Goal: Transaction & Acquisition: Purchase product/service

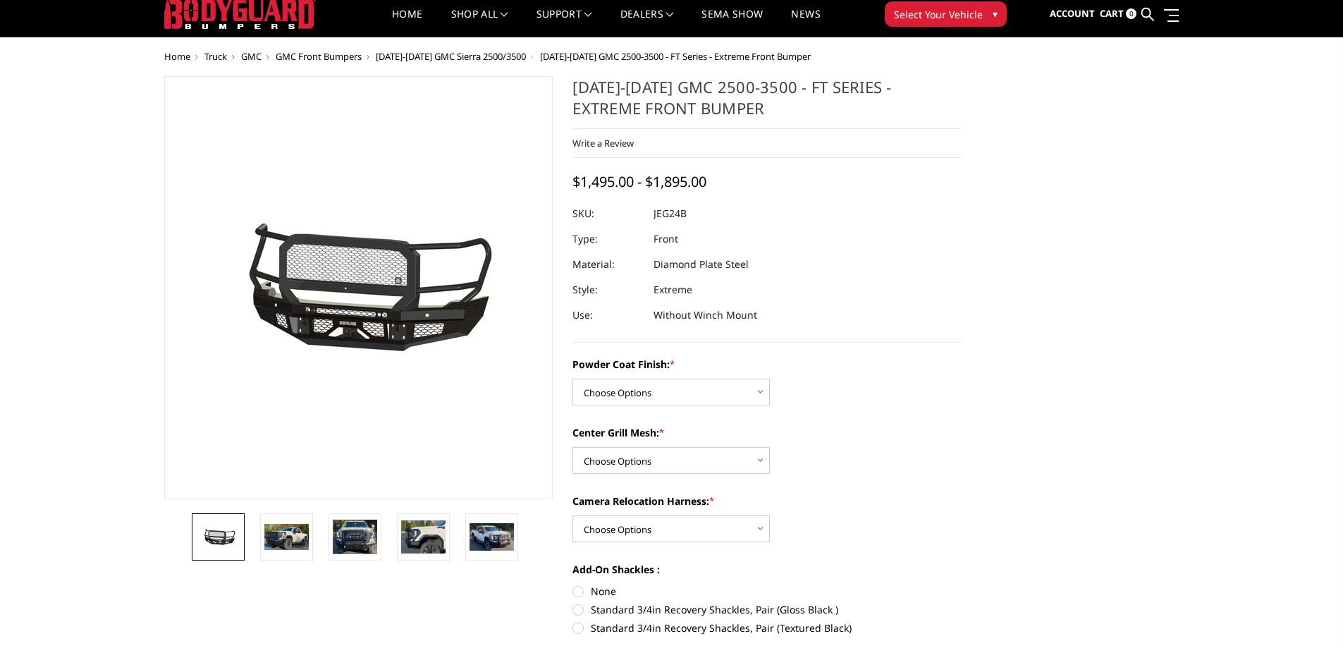
scroll to position [70, 0]
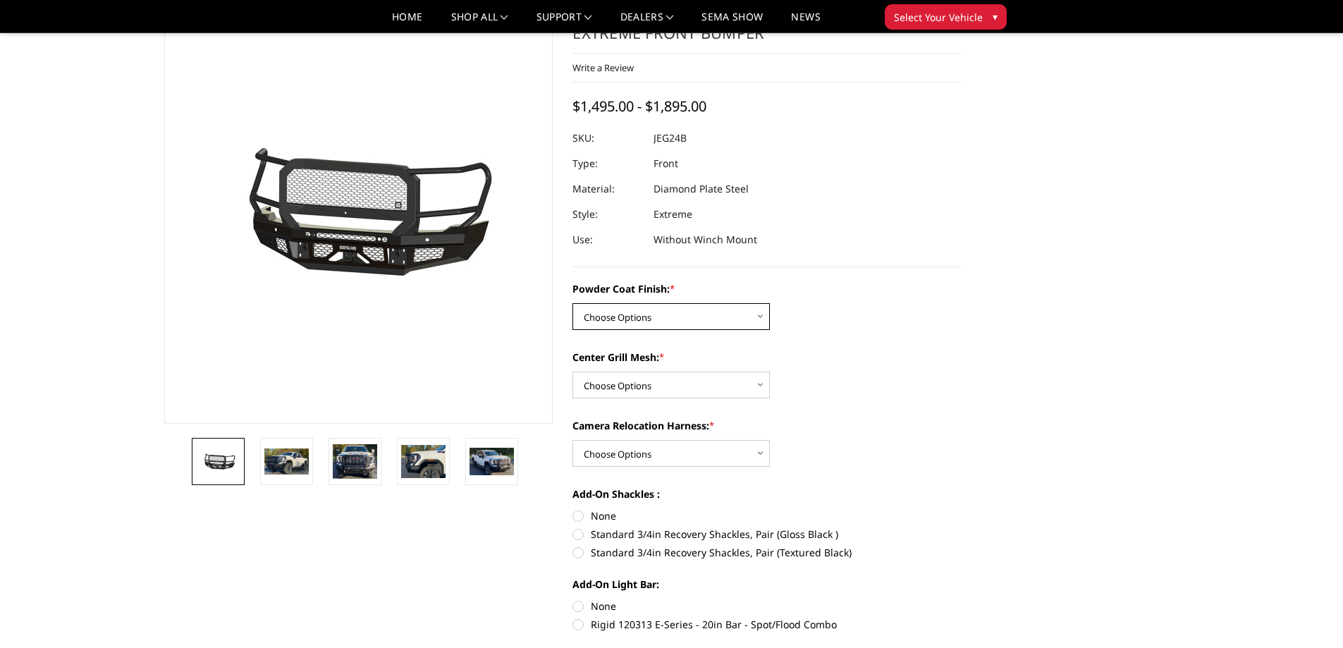
click at [763, 319] on select "Choose Options Bare Metal Gloss Black Powder Coat Textured Black Powder Coat" at bounding box center [670, 316] width 197 height 27
click at [651, 308] on select "Choose Options Bare Metal Gloss Black Powder Coat Textured Black Powder Coat" at bounding box center [670, 316] width 197 height 27
select select "3286"
click at [572, 303] on select "Choose Options Bare Metal Gloss Black Powder Coat Textured Black Powder Coat" at bounding box center [670, 316] width 197 height 27
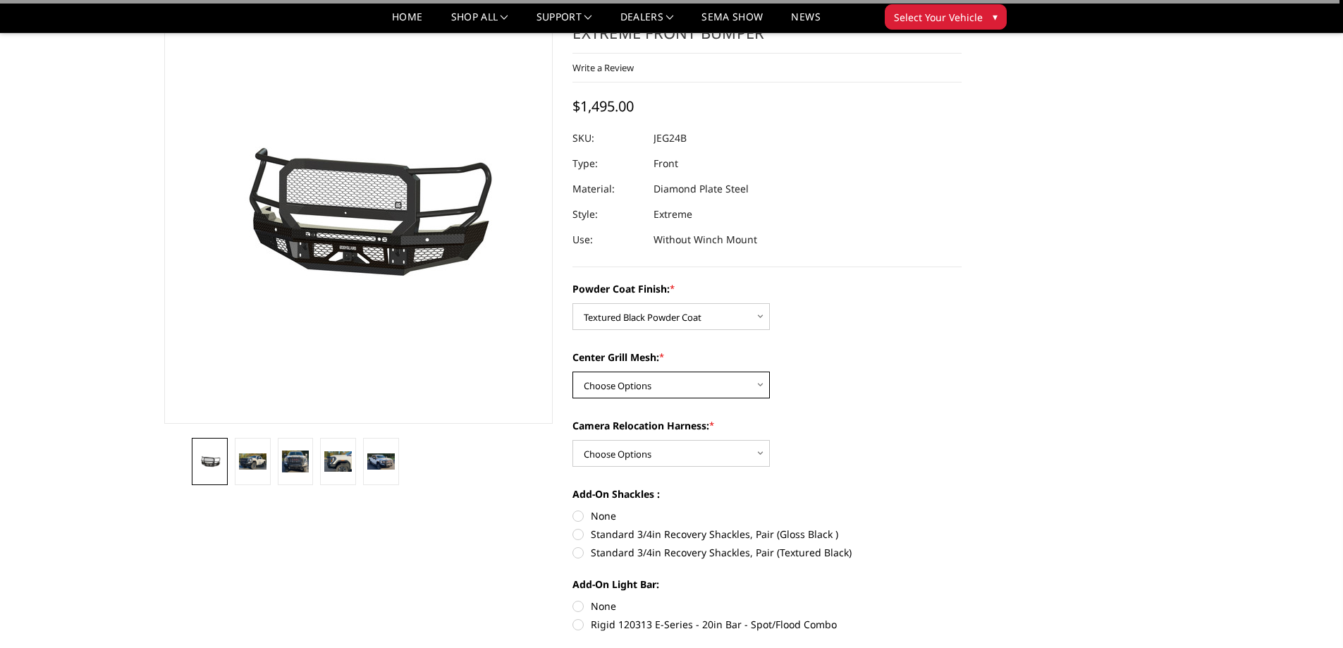
click at [726, 387] on select "Choose Options WITH Expanded Metal in Center Grill WITHOUT Expanded Metal in Ce…" at bounding box center [670, 384] width 197 height 27
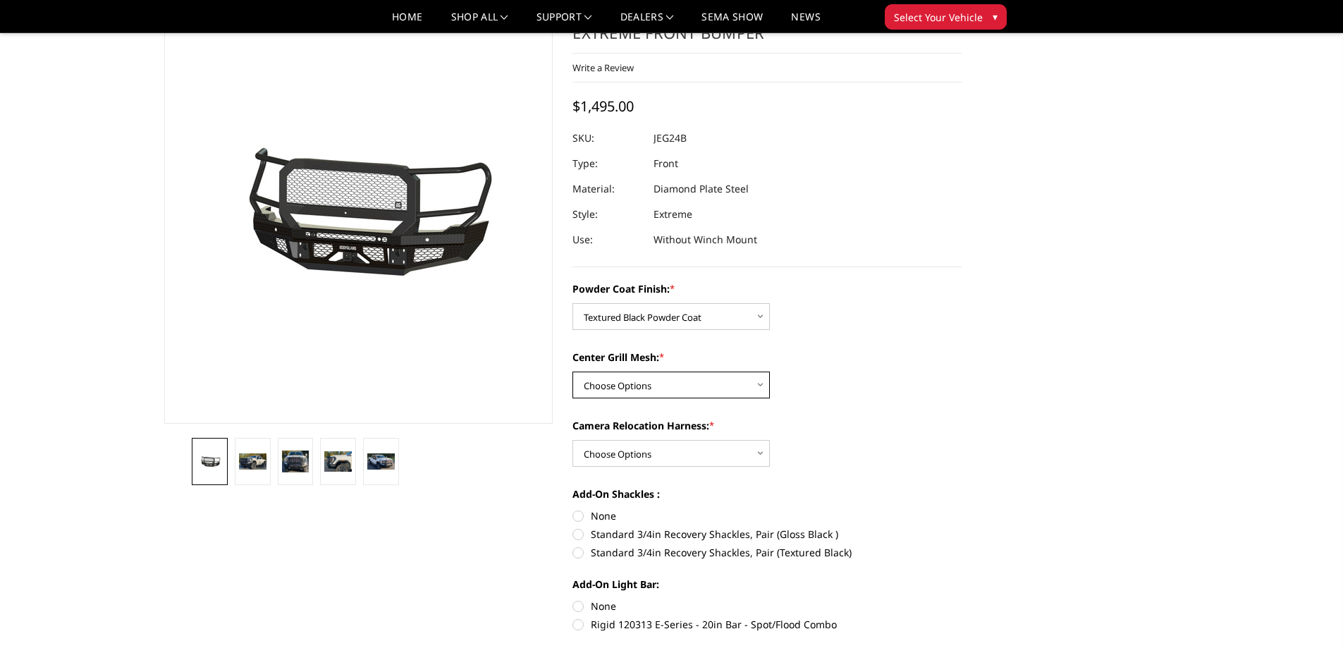
select select "3287"
click at [572, 371] on select "Choose Options WITH Expanded Metal in Center Grill WITHOUT Expanded Metal in Ce…" at bounding box center [670, 384] width 197 height 27
click at [765, 449] on select "Choose Options WITH Camera Relocation Harness WITHOUT Camera Relocation Harness" at bounding box center [670, 453] width 197 height 27
select select "3289"
click at [572, 440] on select "Choose Options WITH Camera Relocation Harness WITHOUT Camera Relocation Harness" at bounding box center [670, 453] width 197 height 27
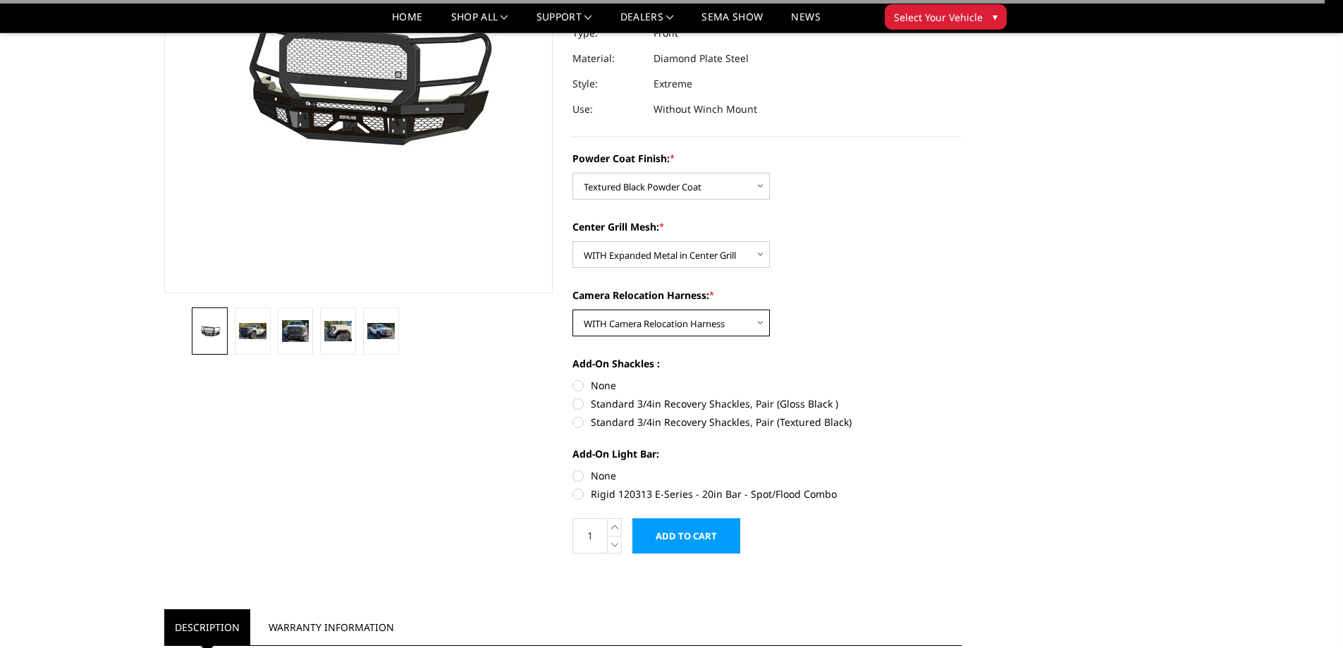
scroll to position [211, 0]
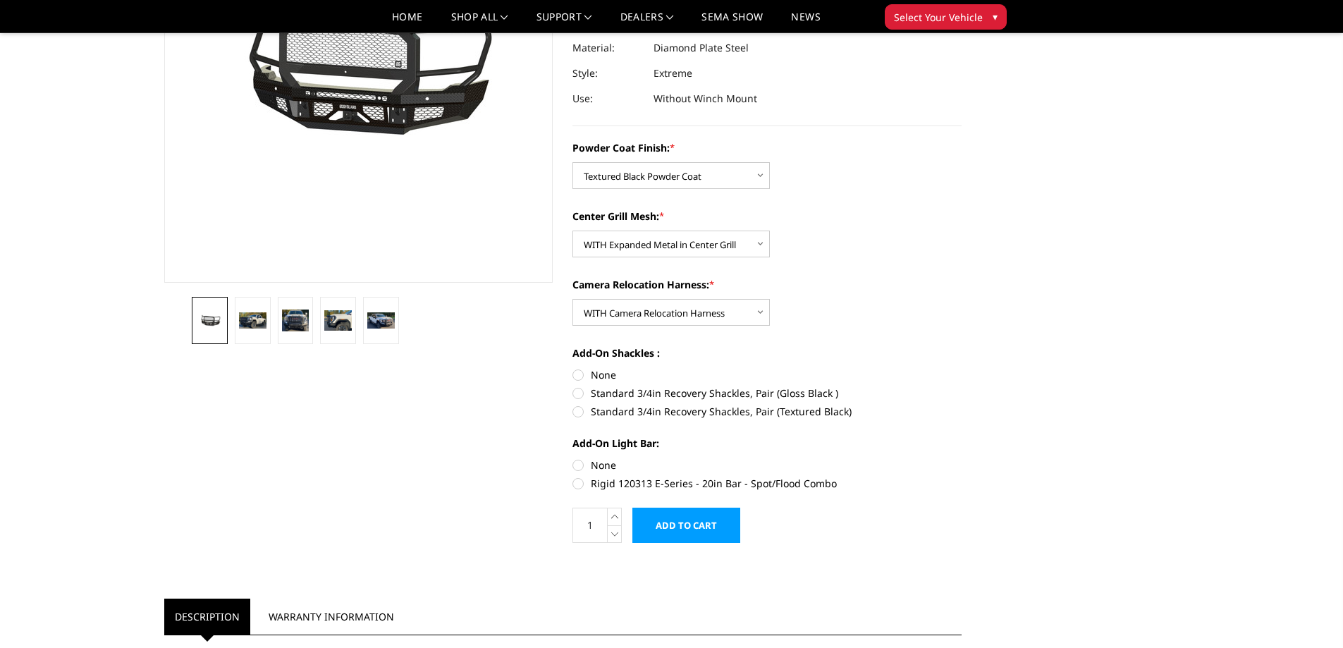
click at [580, 414] on label "Standard 3/4in Recovery Shackles, Pair (Textured Black)" at bounding box center [766, 411] width 389 height 15
click at [961, 386] on input "Standard 3/4in Recovery Shackles, Pair (Textured Black)" at bounding box center [961, 386] width 1 height 1
radio input "true"
click at [580, 486] on label "Rigid 120313 E-Series - 20in Bar - Spot/Flood Combo" at bounding box center [766, 483] width 389 height 15
click at [961, 458] on input "Rigid 120313 E-Series - 20in Bar - Spot/Flood Combo" at bounding box center [961, 457] width 1 height 1
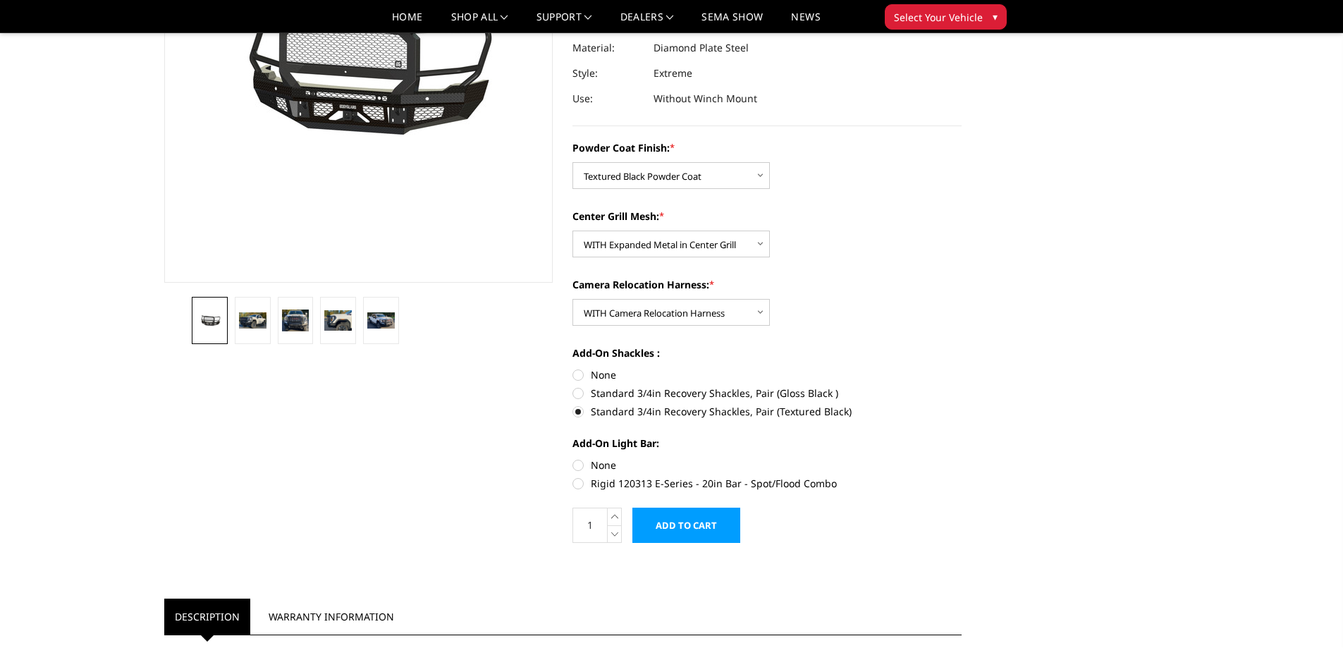
radio input "true"
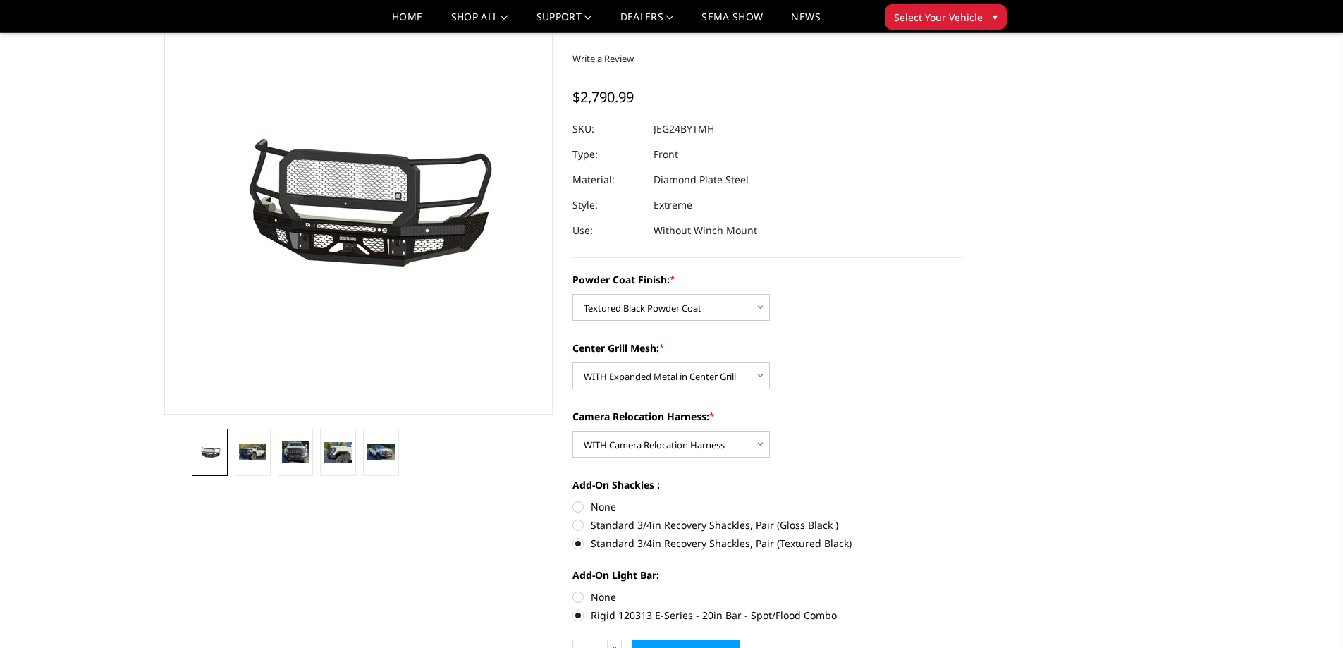
scroll to position [141, 0]
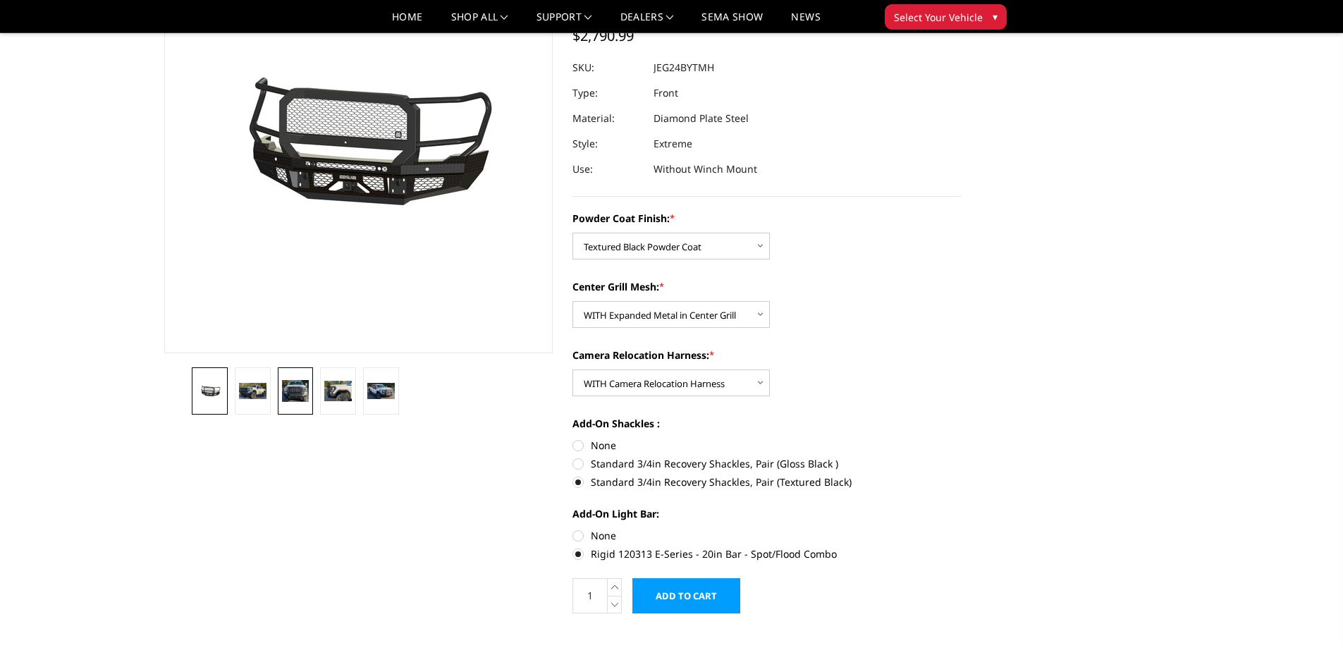
click at [297, 387] on img at bounding box center [295, 390] width 27 height 21
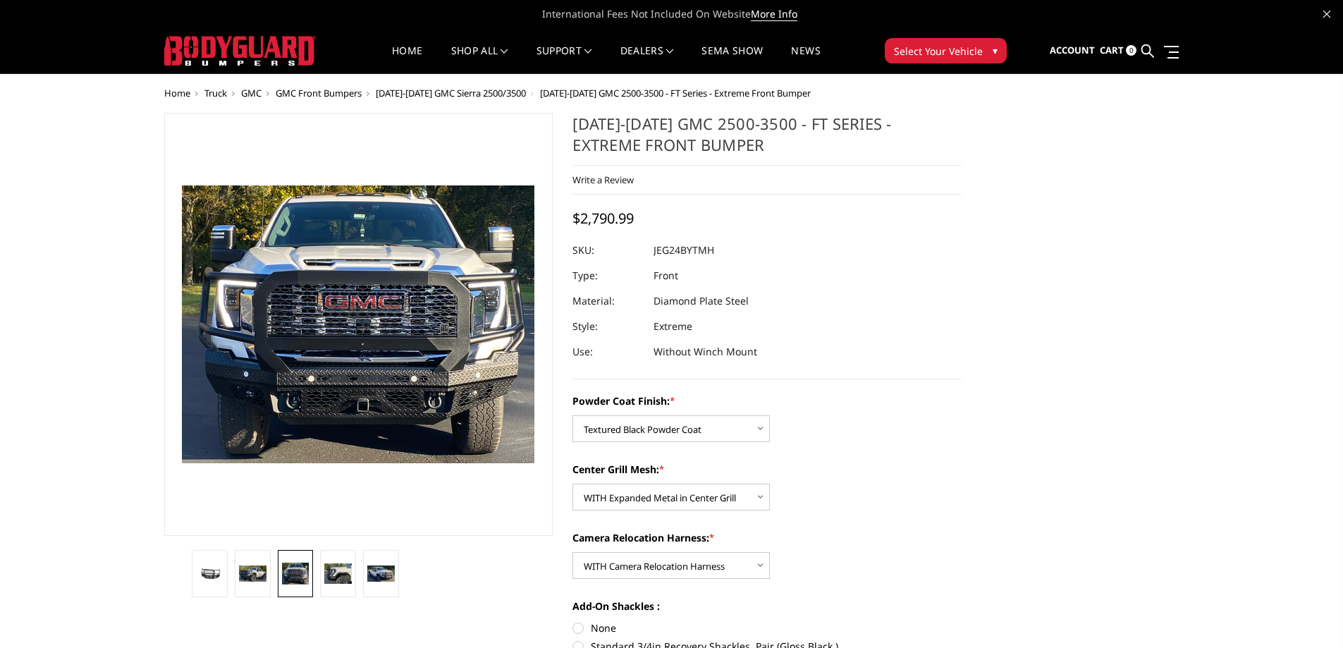
scroll to position [70, 0]
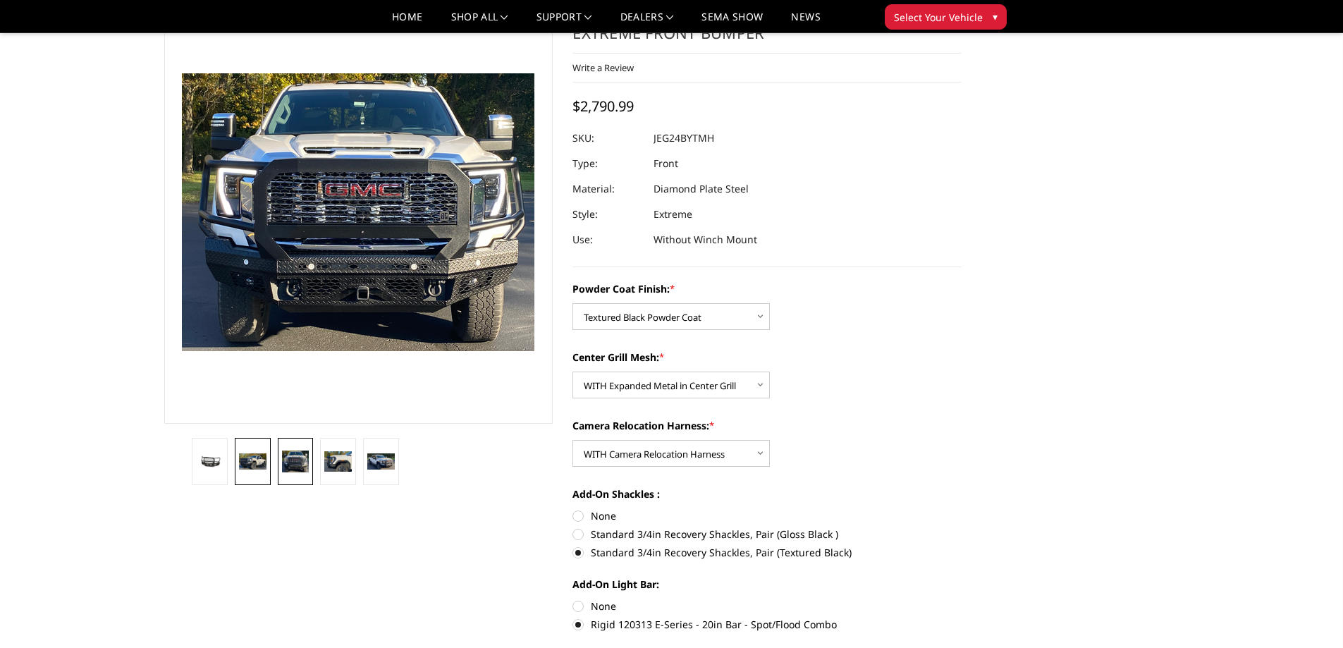
click at [250, 462] on img at bounding box center [252, 461] width 27 height 16
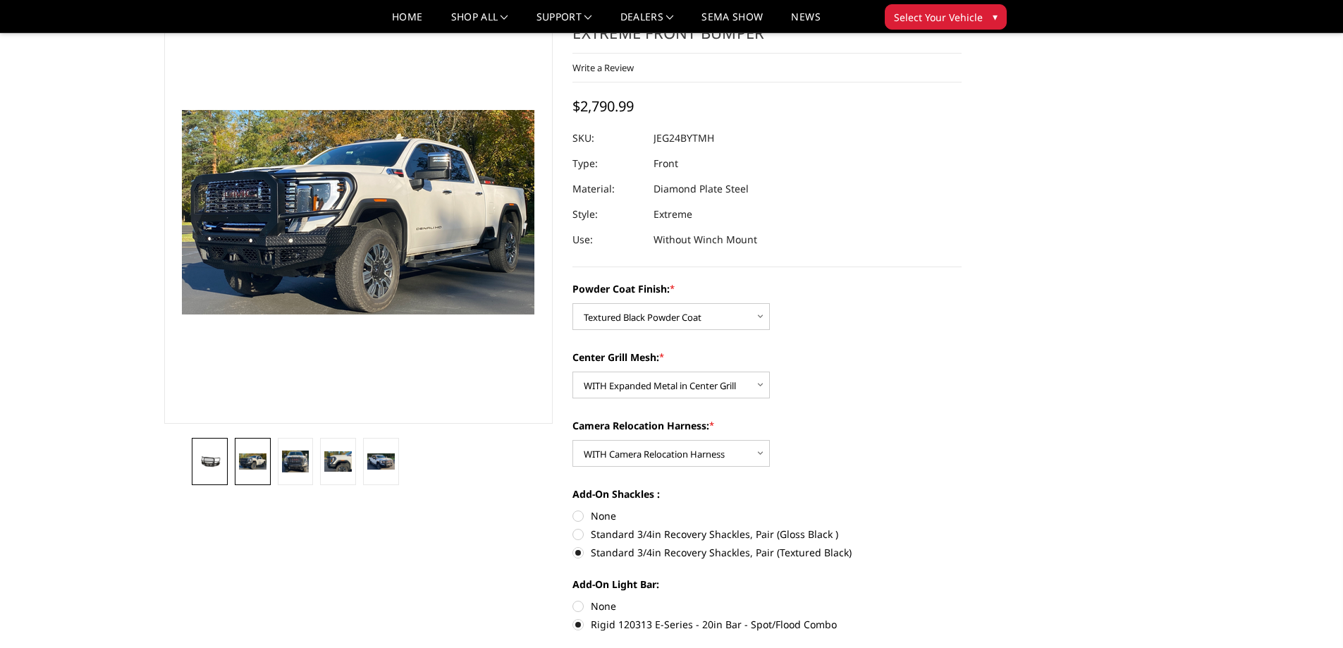
click at [214, 455] on img at bounding box center [209, 461] width 27 height 13
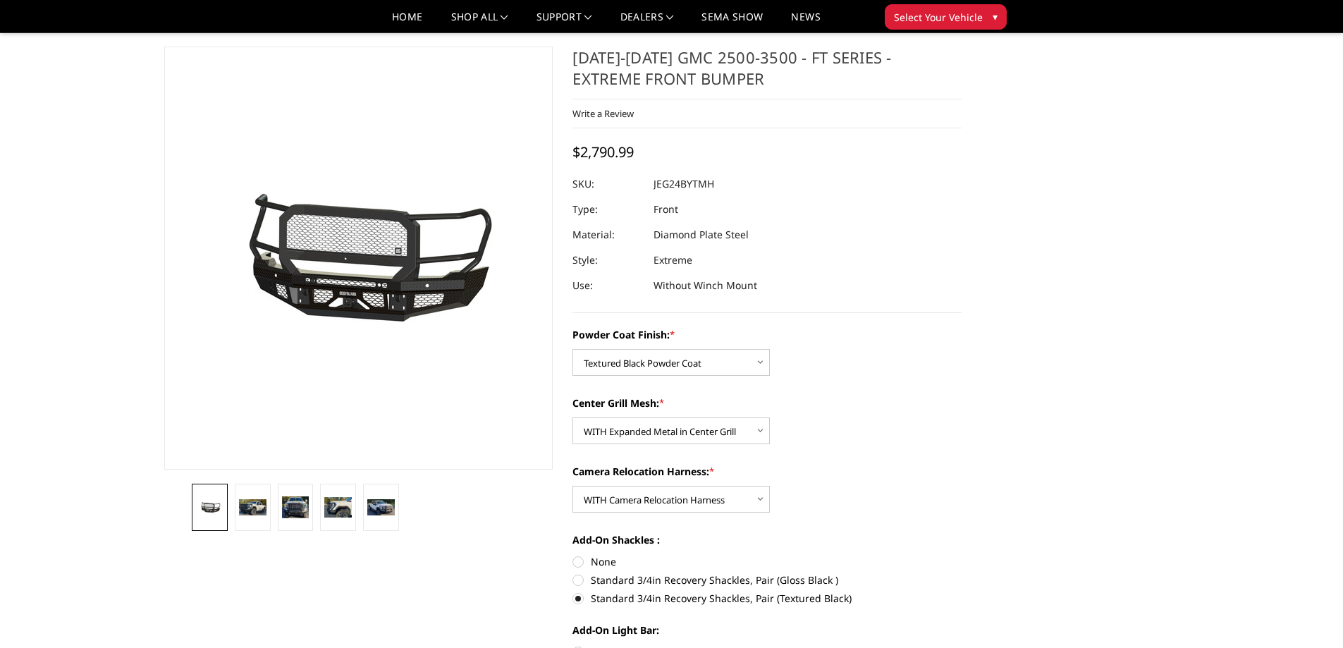
scroll to position [0, 0]
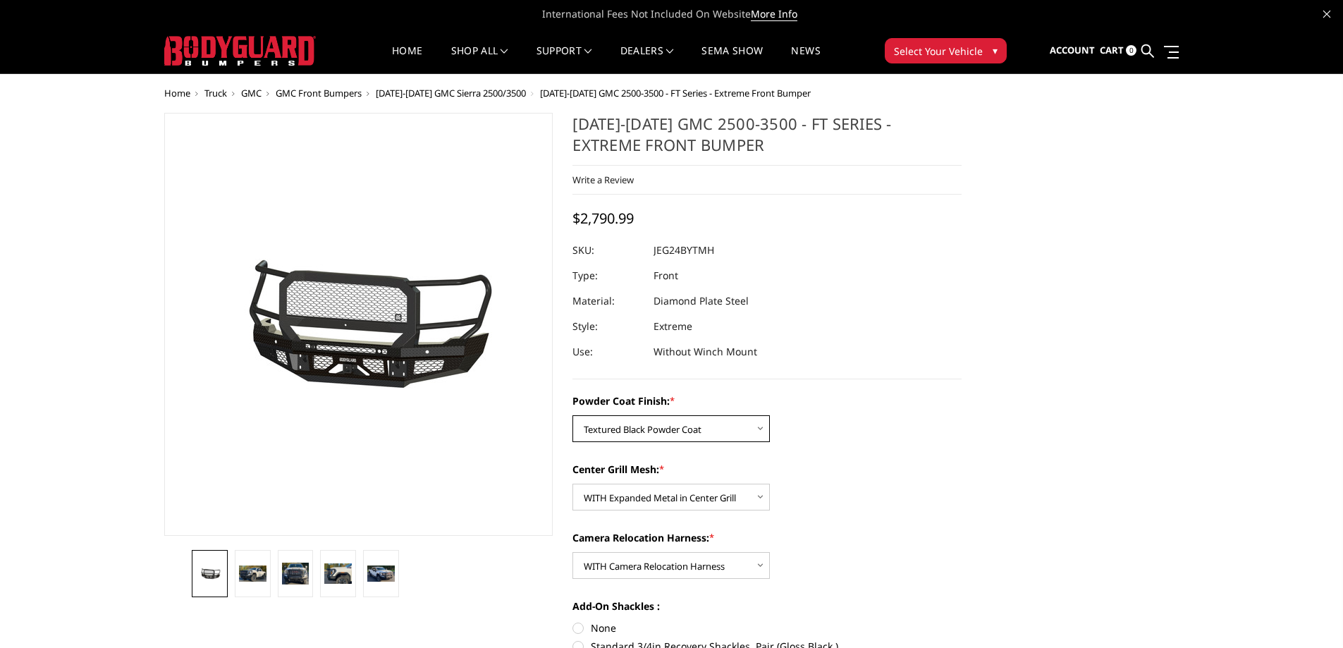
click at [739, 423] on select "Choose Options Bare Metal Gloss Black Powder Coat Textured Black Powder Coat" at bounding box center [670, 428] width 197 height 27
click at [646, 92] on link "Become a Dealer" at bounding box center [687, 93] width 151 height 27
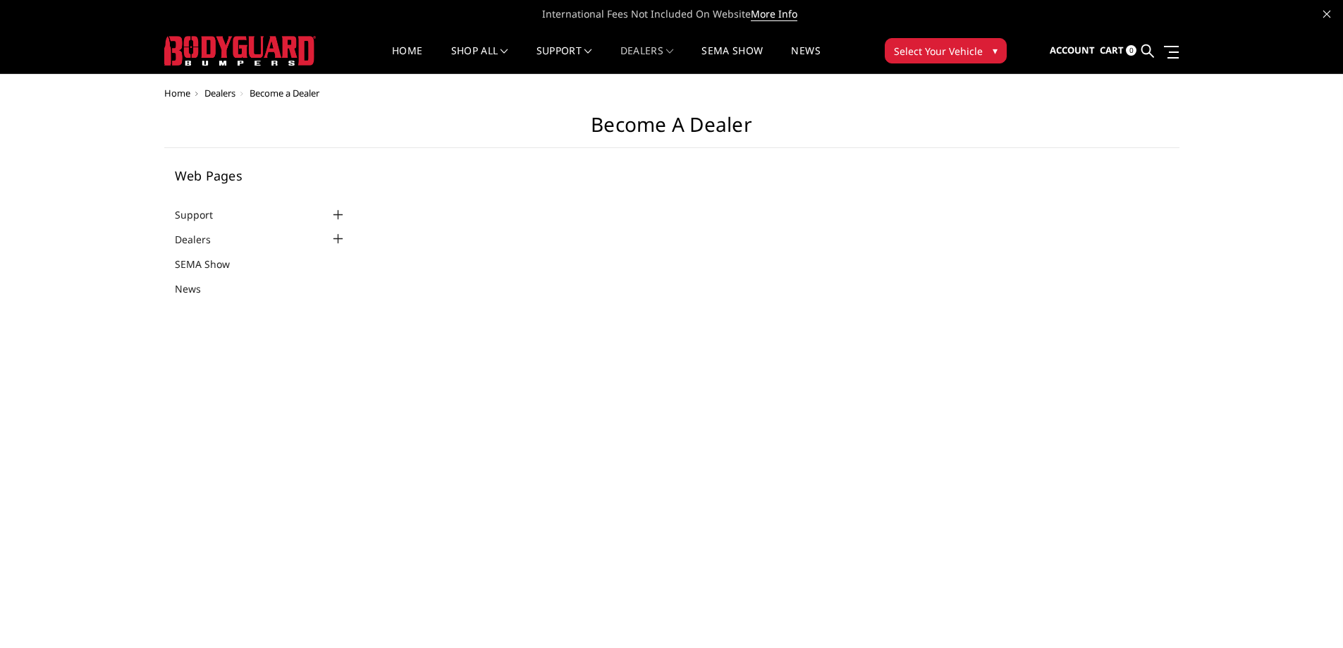
select select "US"
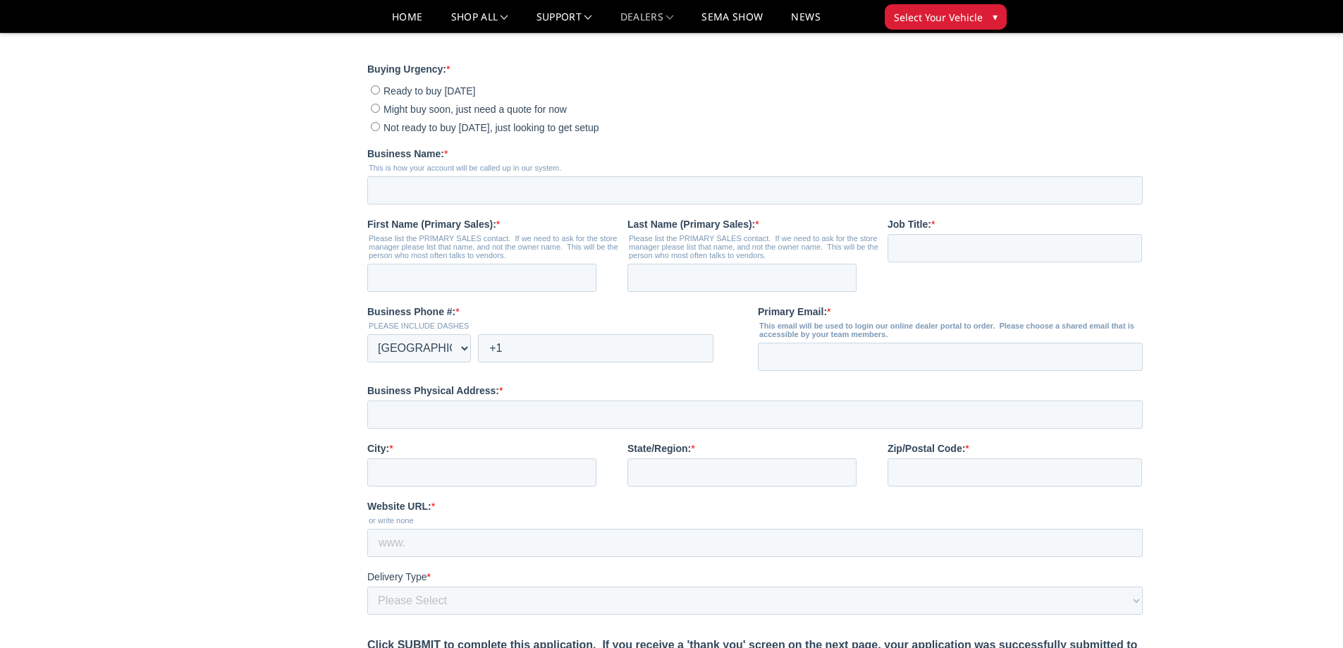
scroll to position [352, 0]
click at [378, 96] on input "Ready to buy today" at bounding box center [375, 91] width 9 height 9
radio input "true"
click at [418, 206] on input "Business Name: *" at bounding box center [754, 192] width 775 height 28
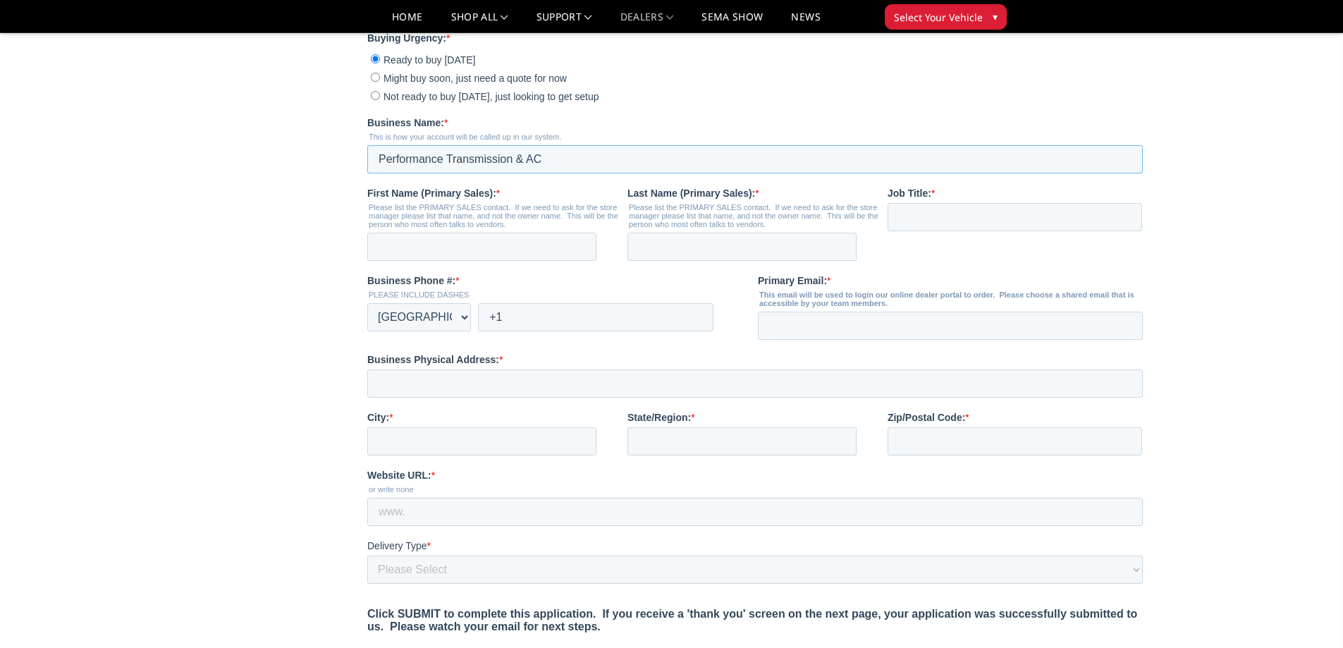
scroll to position [386, 0]
type input "Performance Transmission & AC"
click at [402, 259] on input "First Name (Primary Sales): *" at bounding box center [481, 245] width 229 height 28
type input "Dustin"
type input "Baxley"
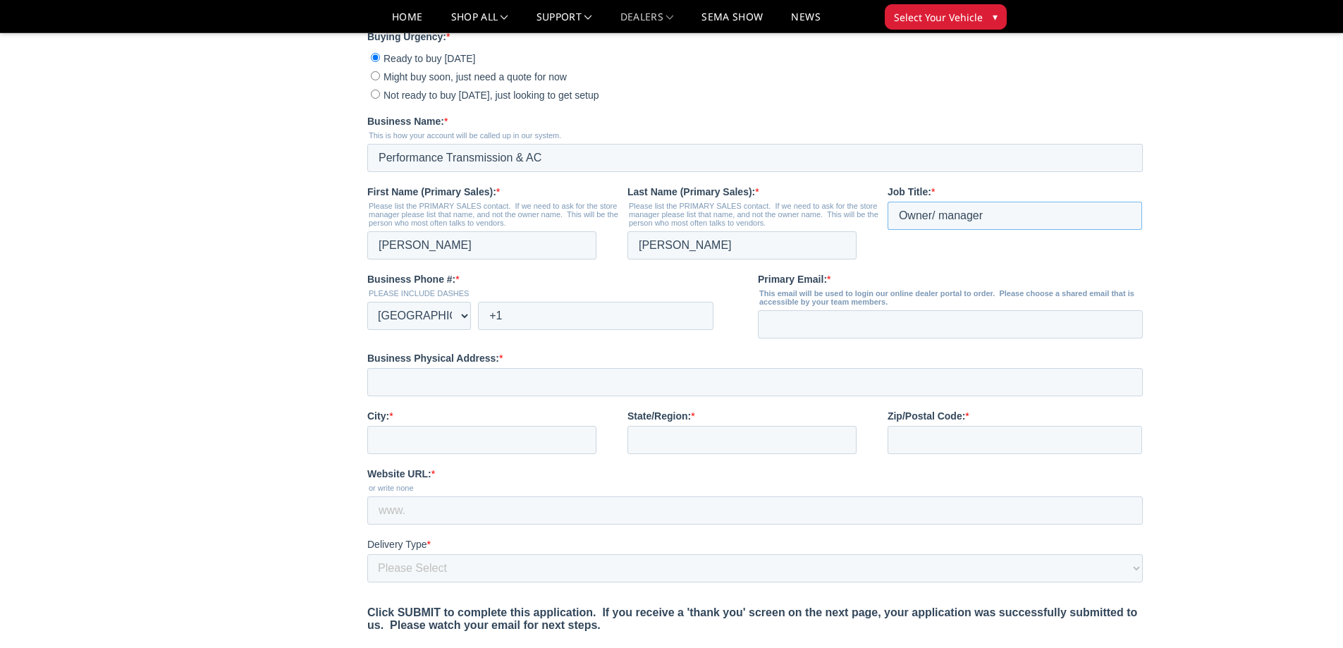
type input "Owner/ manager"
click at [519, 330] on input "+1" at bounding box center [595, 316] width 235 height 28
type input "+1 352-335-5780"
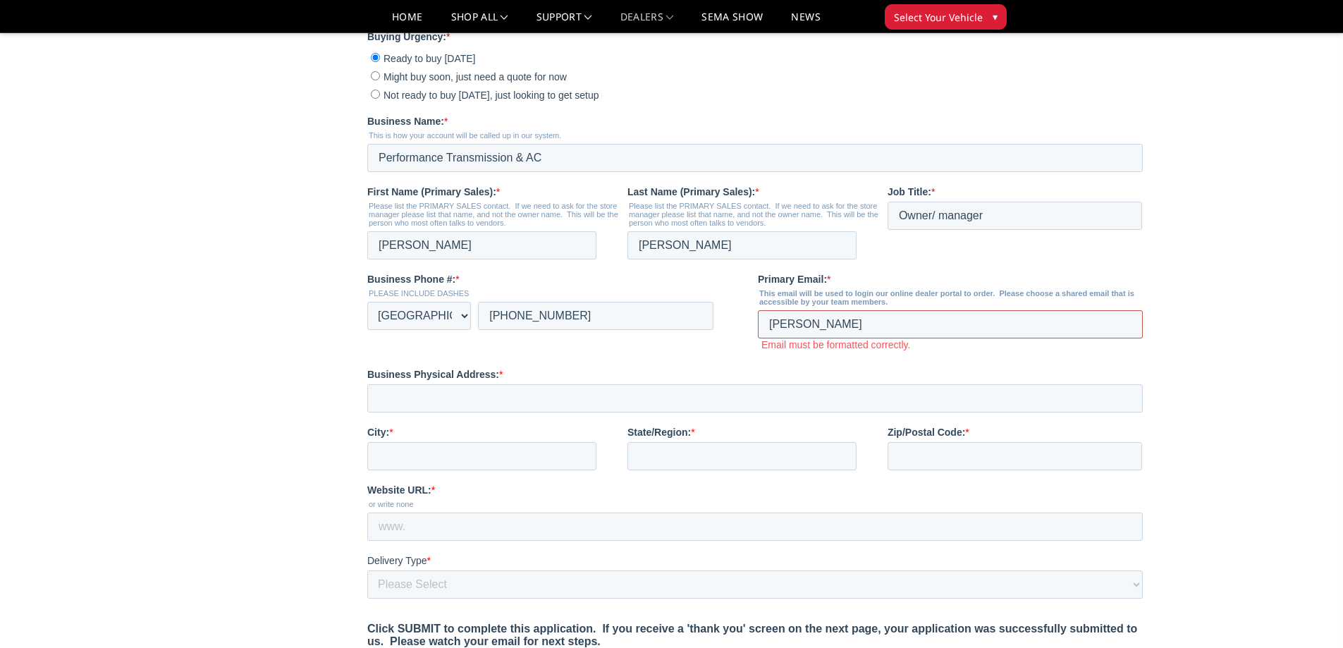
type input "[EMAIL_ADDRESS][DOMAIN_NAME]"
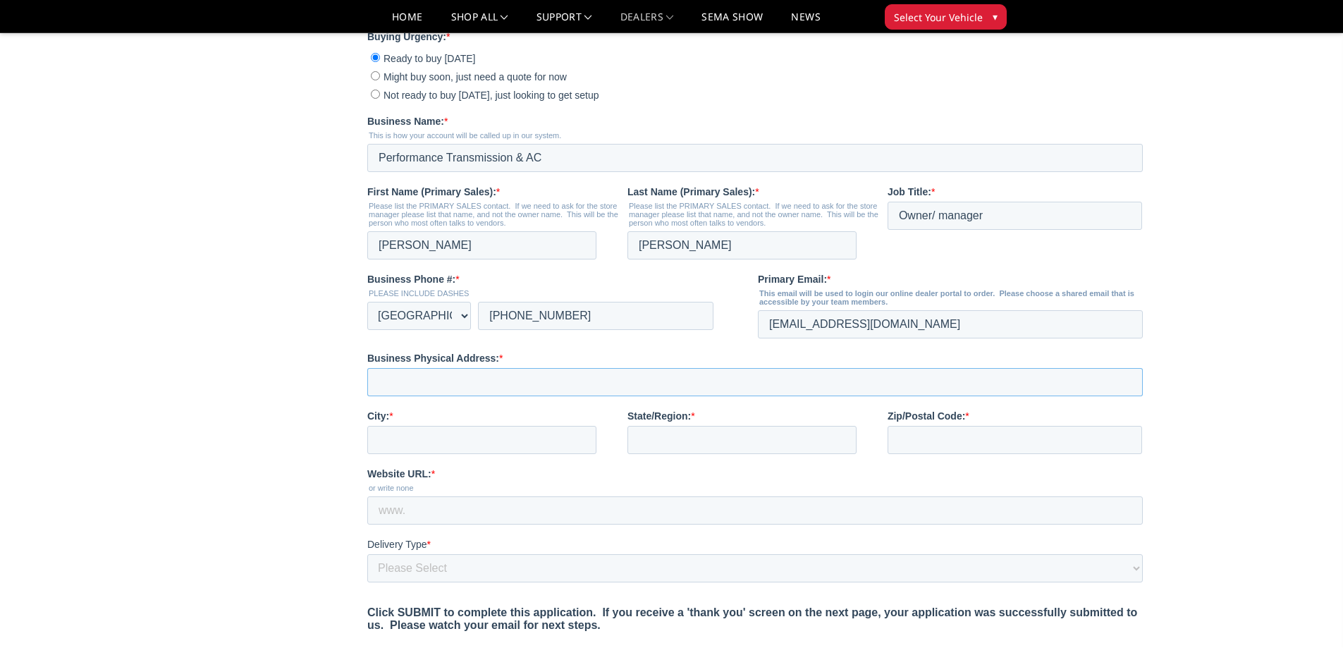
click at [468, 396] on input "Business Physical Address: *" at bounding box center [754, 382] width 775 height 28
type input "4324 SW 35th Terrace"
type input "Gainesville"
type input "FL"
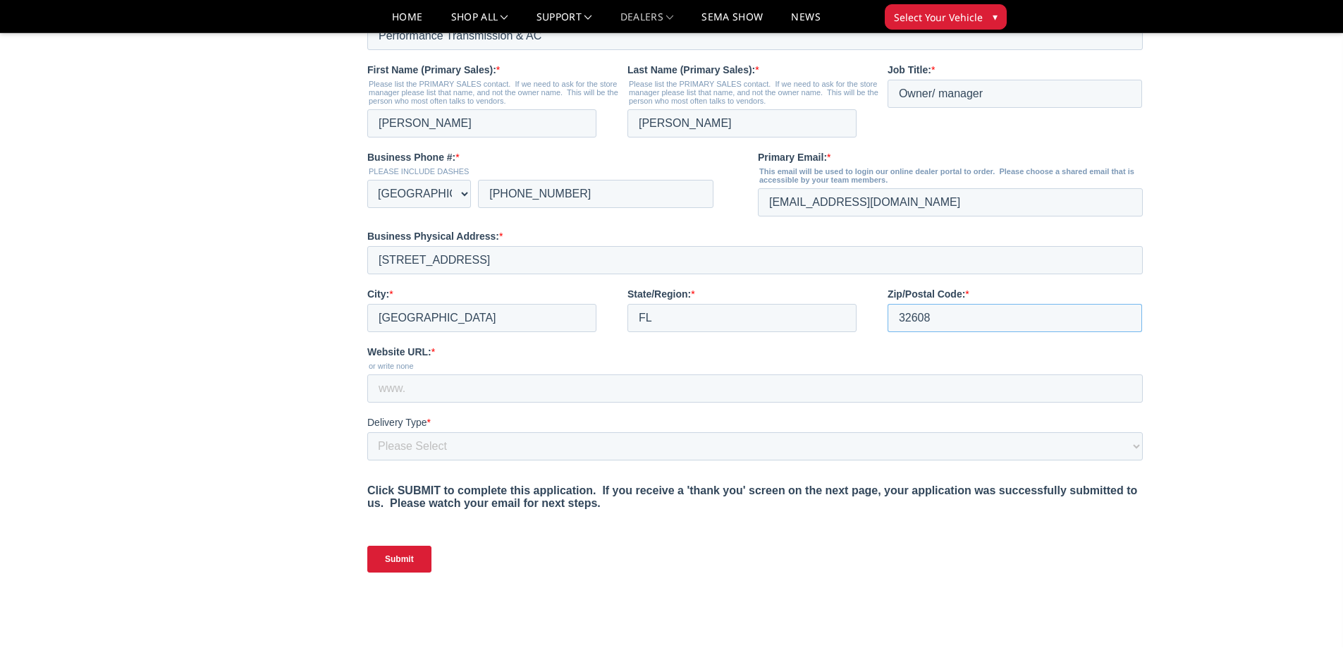
scroll to position [527, 0]
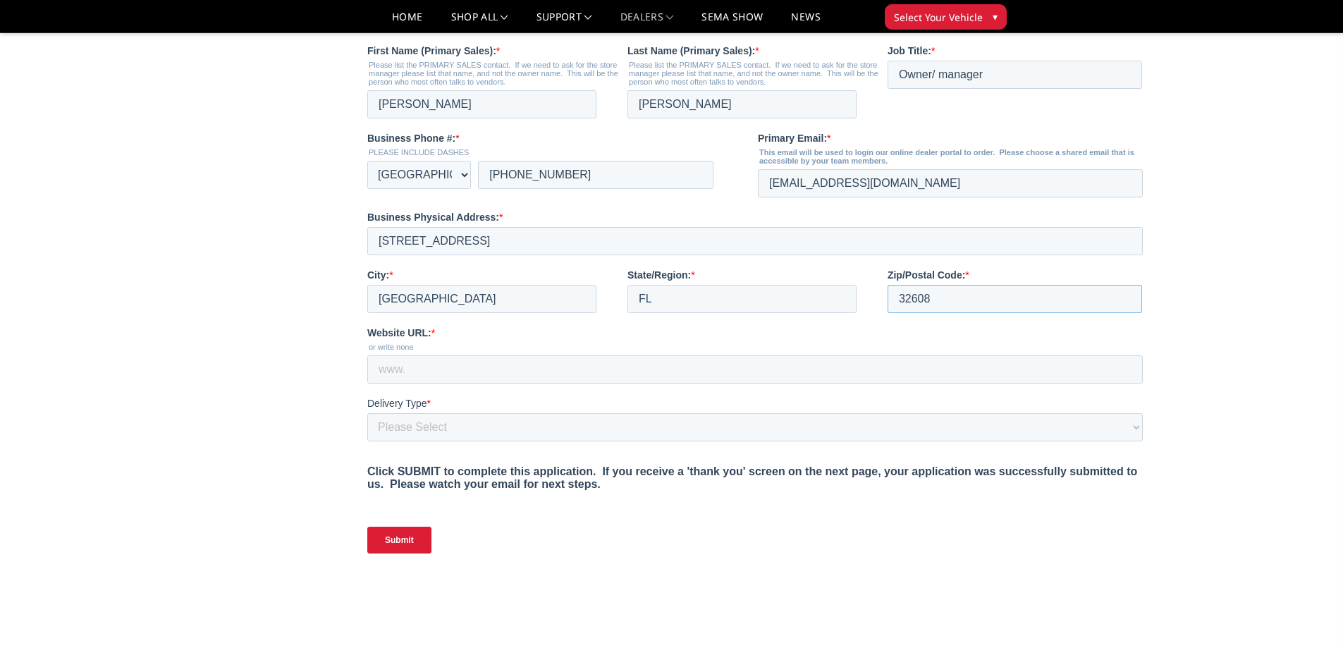
type input "32608"
click at [412, 383] on input "Website URL: *" at bounding box center [754, 369] width 775 height 28
type input "www.performancetransmission.net"
click at [403, 441] on select "Please Select Yes, I need a liftgate No, I have a forklift and/or dock" at bounding box center [754, 427] width 775 height 28
select select "I have a forklift"
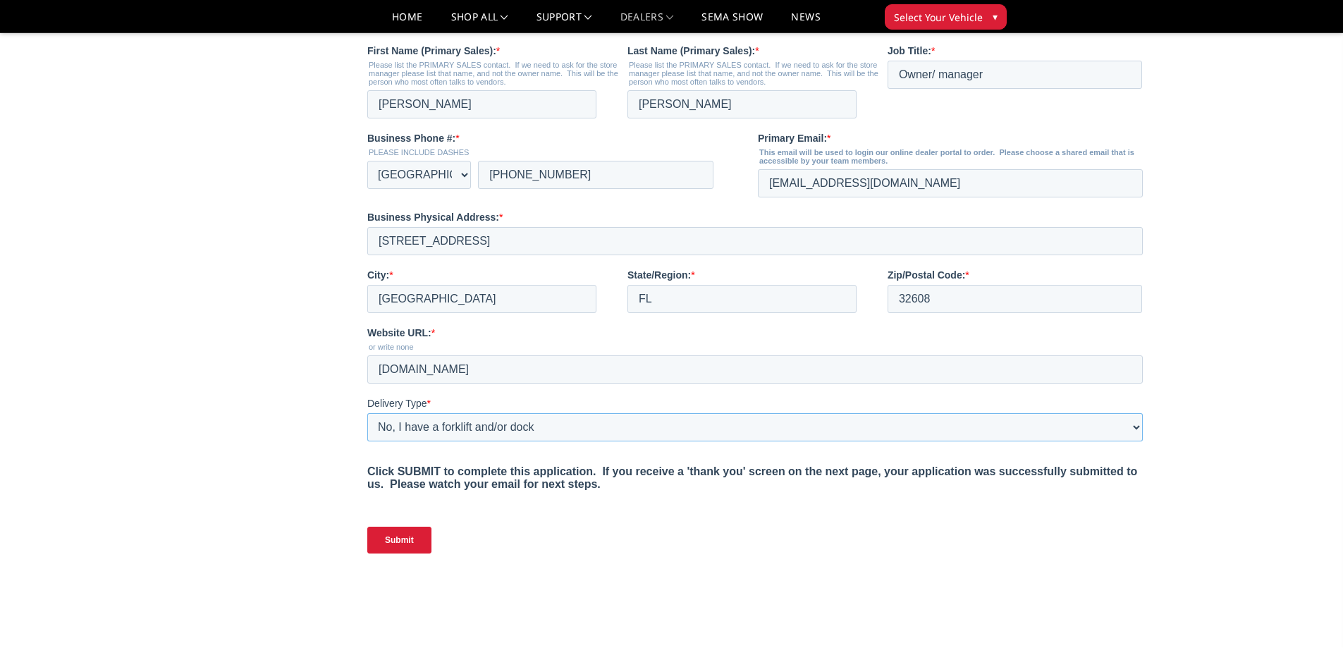
click at [367, 441] on select "Please Select Yes, I need a liftgate No, I have a forklift and/or dock" at bounding box center [754, 427] width 775 height 28
click at [287, 392] on main "Become a Dealer Web Pages Support FAQ Install Instructions Shipping Warranty Te…" at bounding box center [671, 81] width 1015 height 1075
click at [400, 553] on input "Submit" at bounding box center [399, 539] width 64 height 27
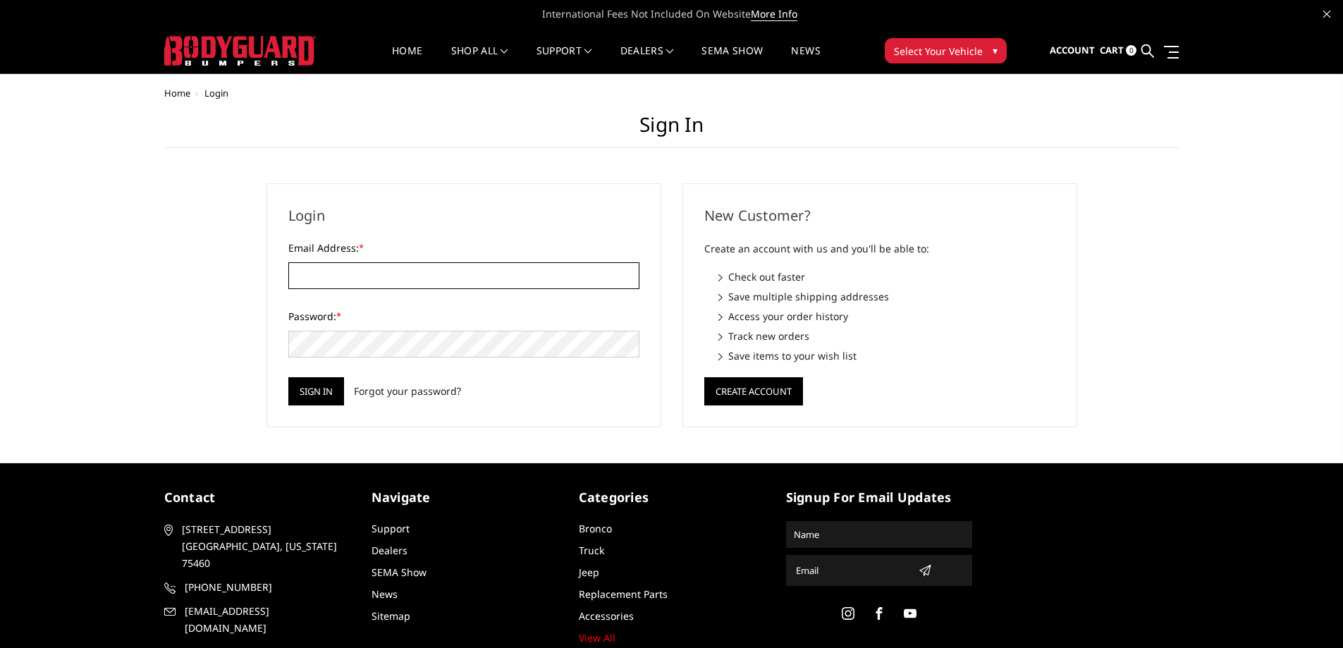
click at [340, 277] on input "Email Address: *" at bounding box center [463, 275] width 351 height 27
type input "[EMAIL_ADDRESS][DOMAIN_NAME]"
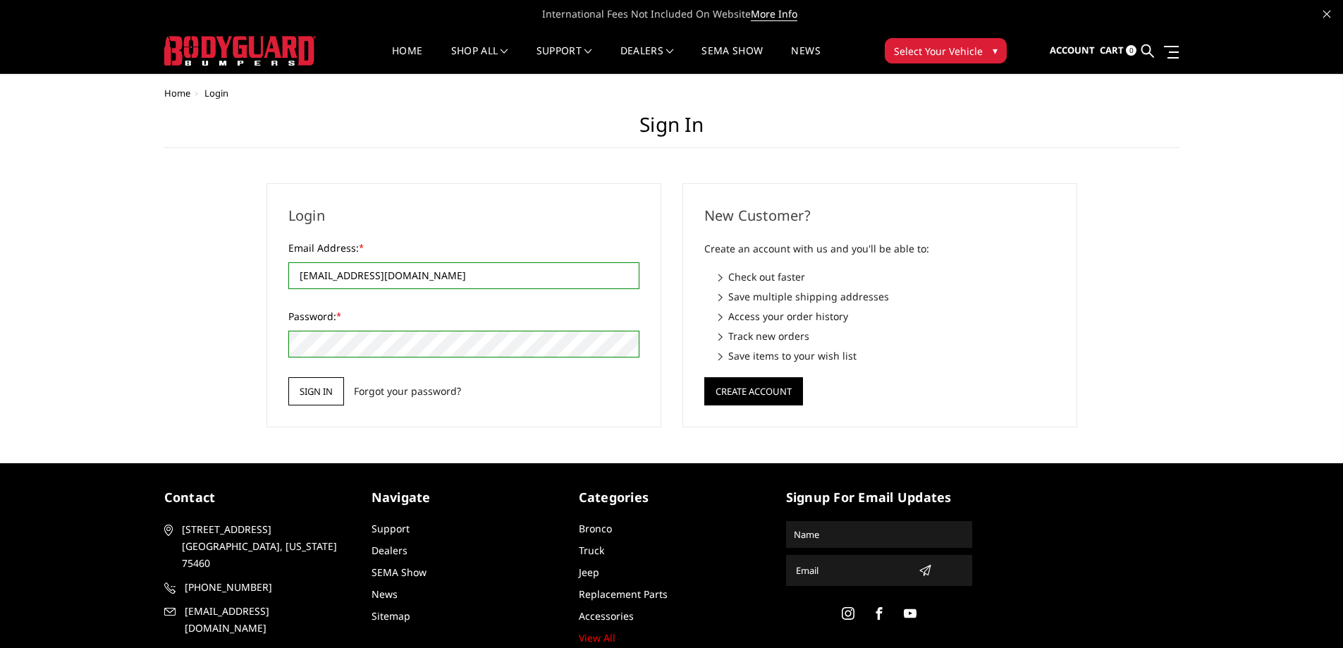
click at [314, 387] on input "Sign in" at bounding box center [316, 391] width 56 height 28
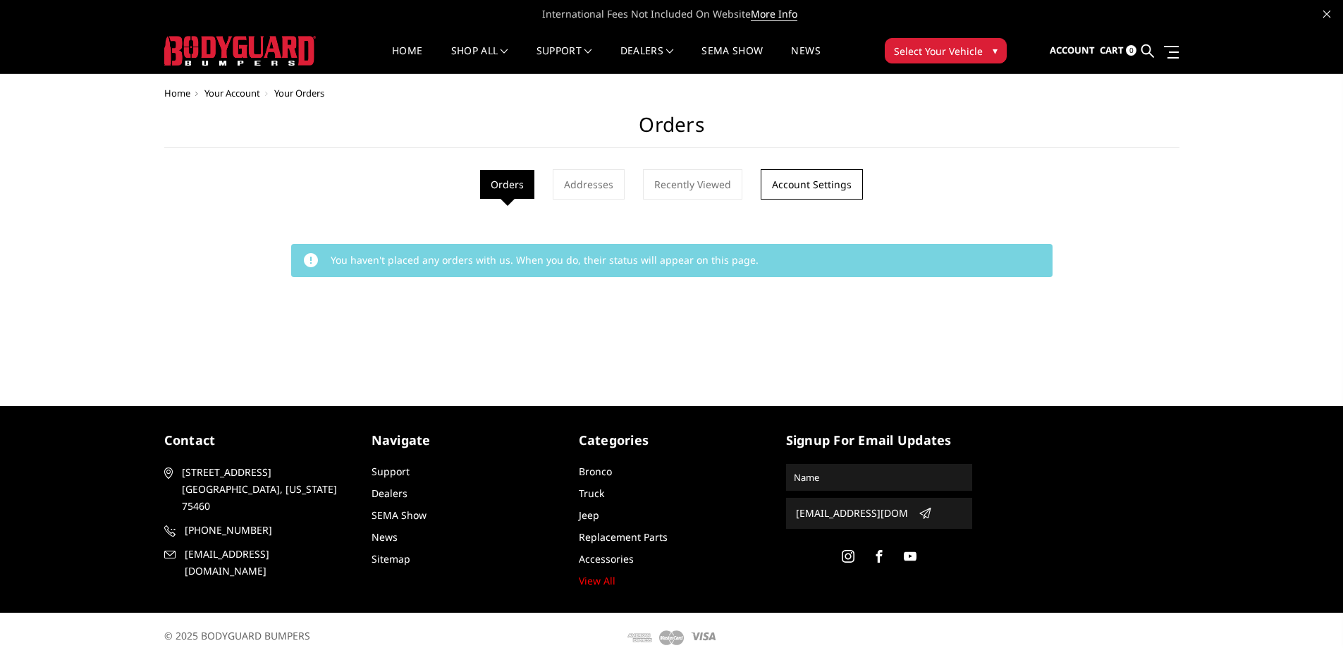
click at [776, 187] on link "Account Settings" at bounding box center [811, 184] width 102 height 30
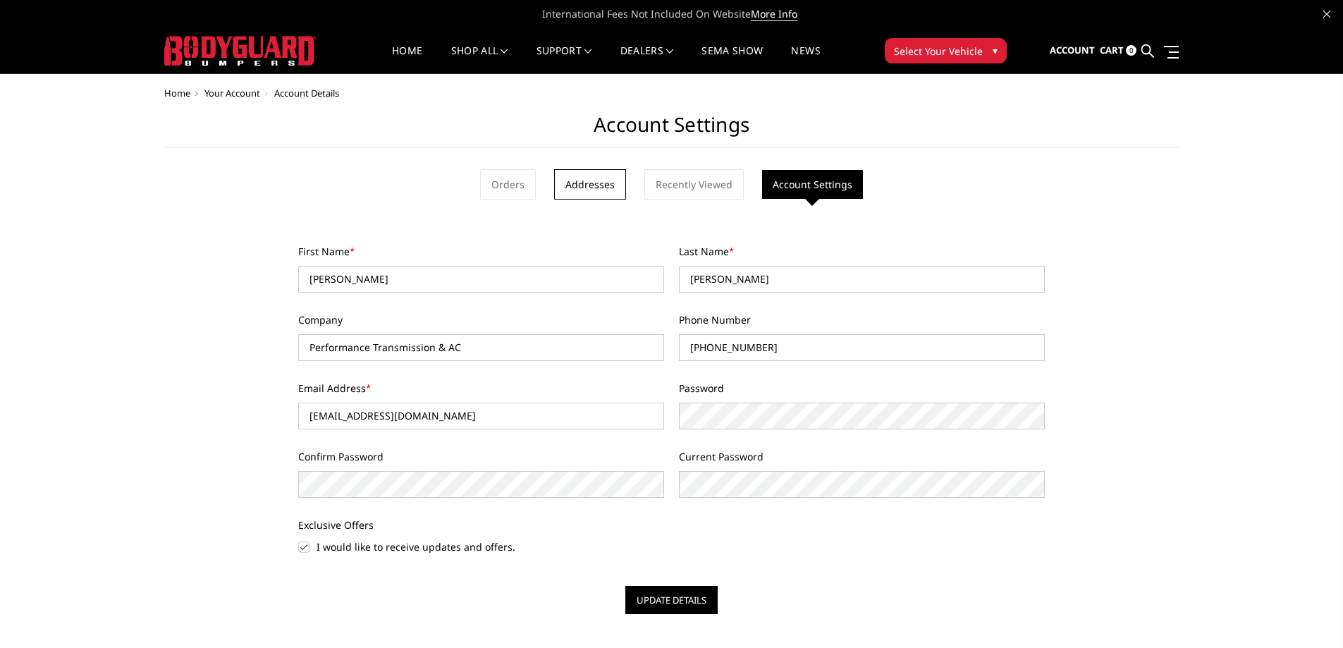
click at [600, 187] on link "Addresses" at bounding box center [590, 184] width 72 height 30
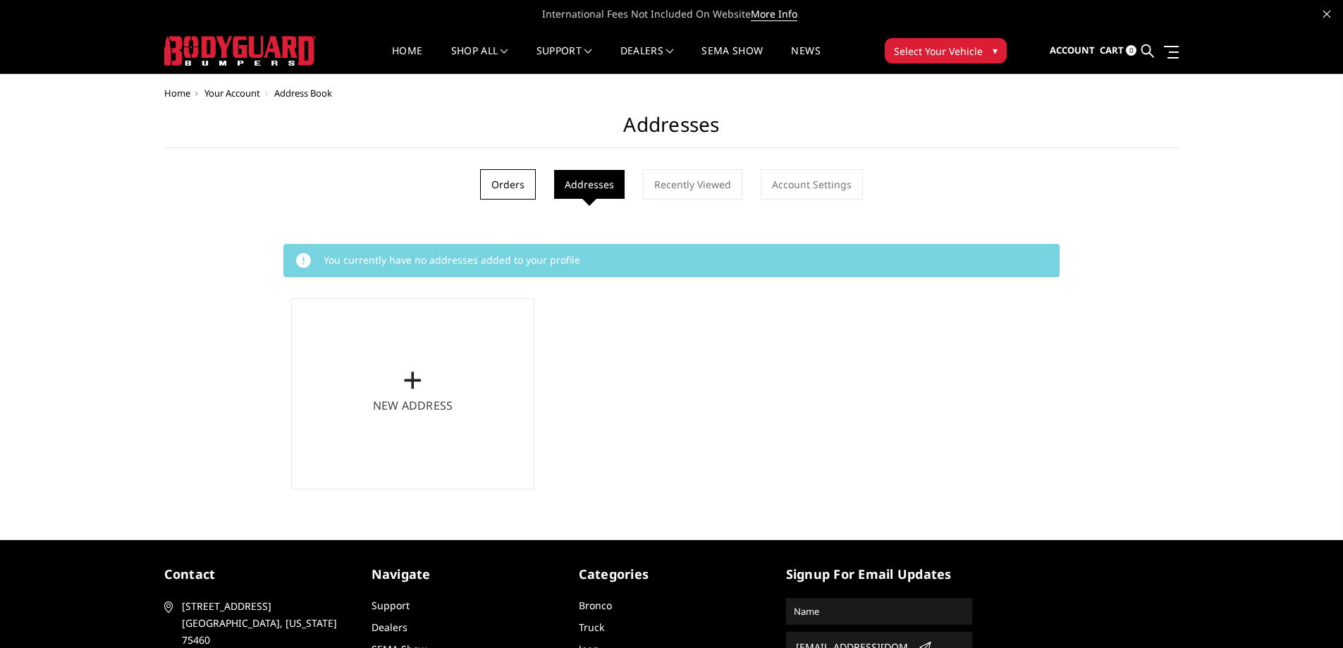
click at [504, 183] on link "Orders" at bounding box center [508, 184] width 56 height 30
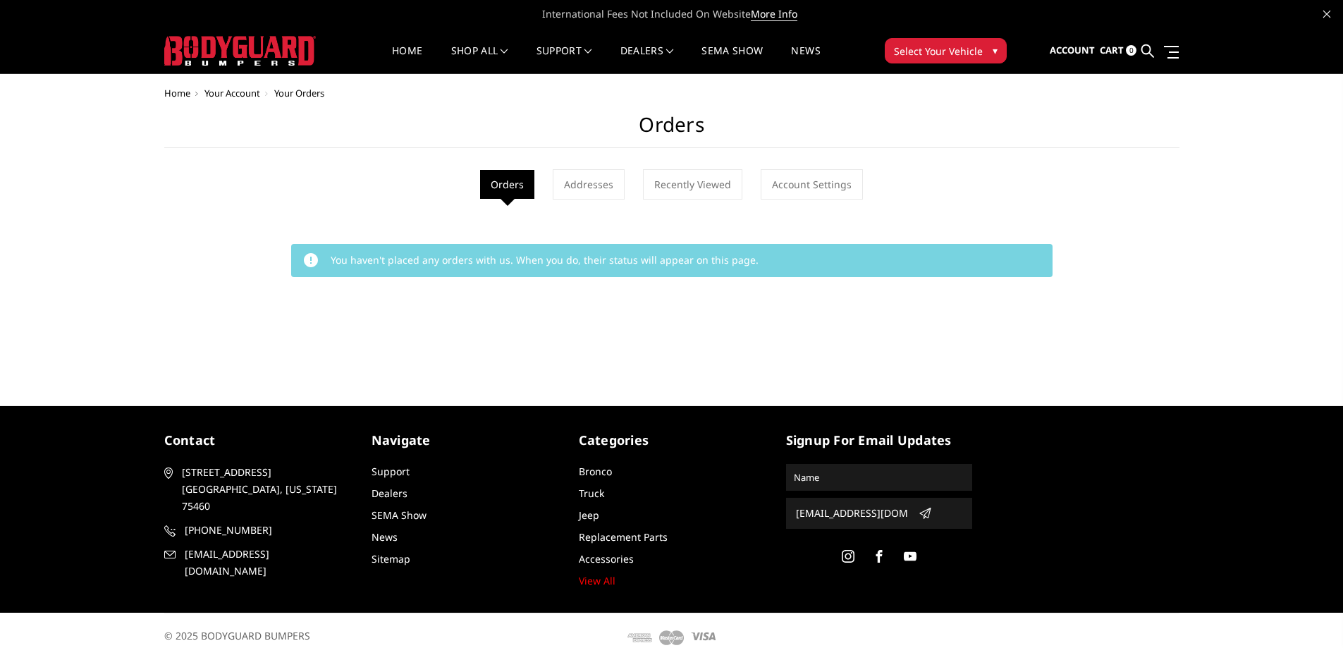
click at [173, 94] on span "Home" at bounding box center [177, 93] width 26 height 13
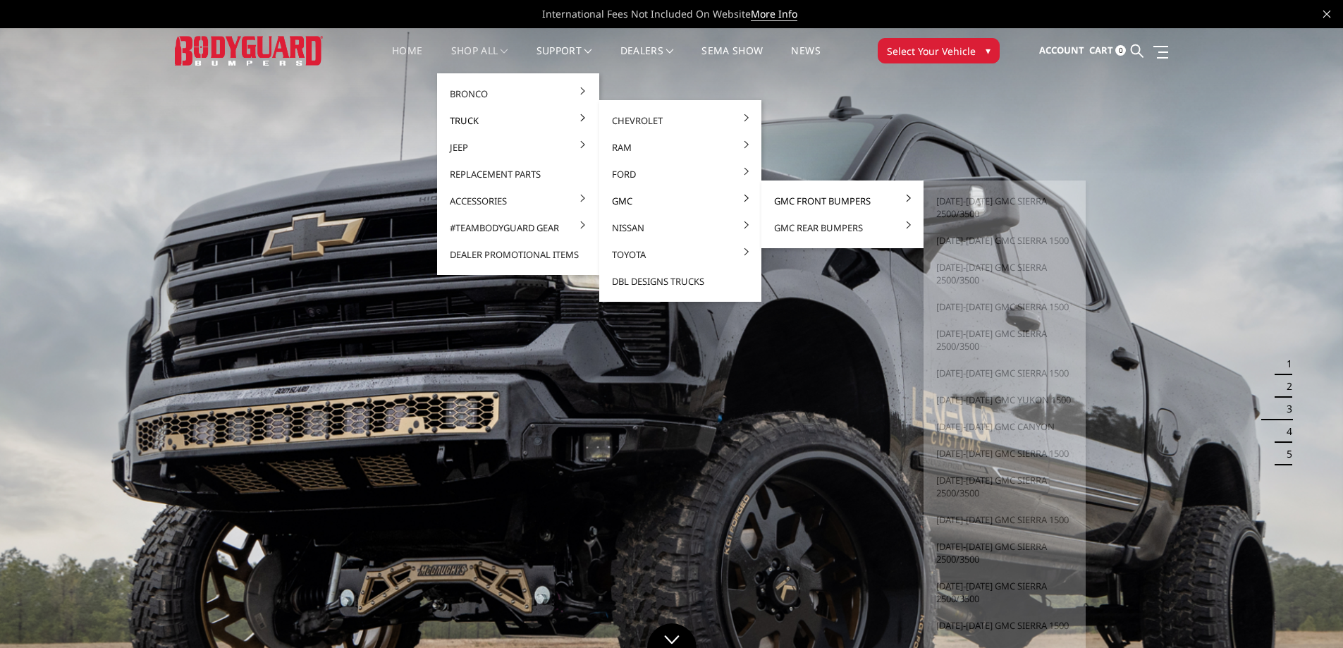
click at [817, 200] on link "GMC Front Bumpers" at bounding box center [842, 200] width 151 height 27
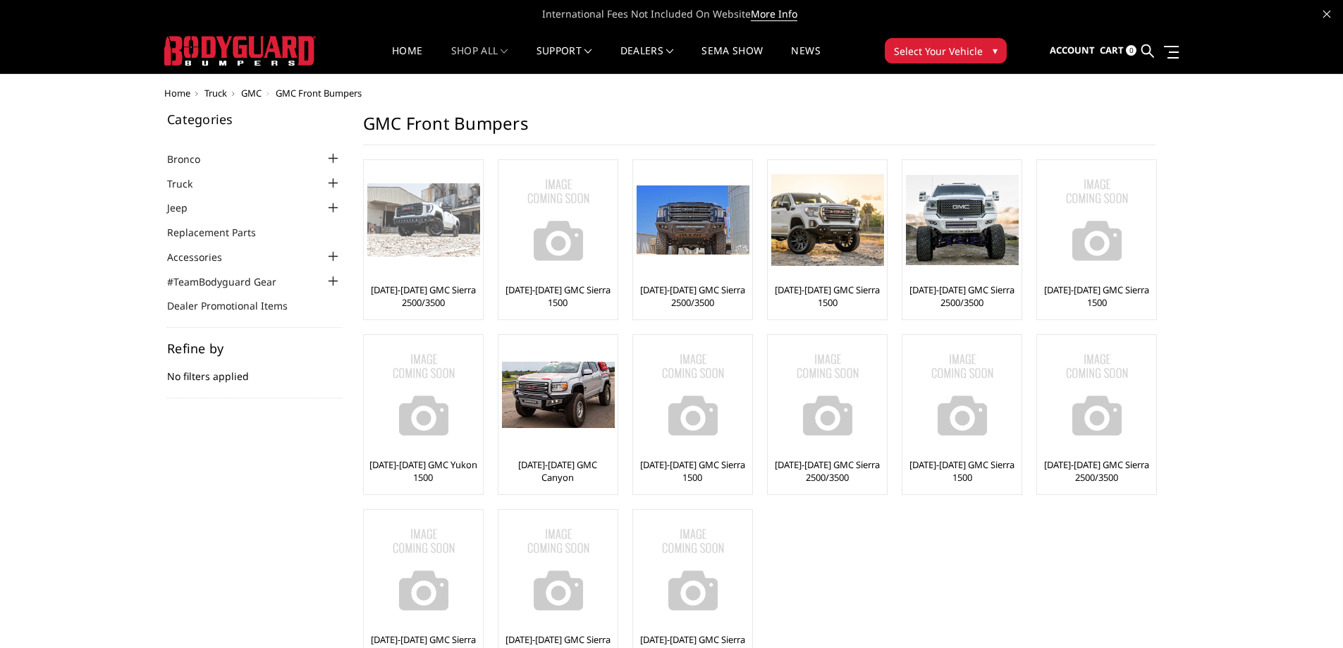
click at [419, 213] on img at bounding box center [423, 220] width 113 height 74
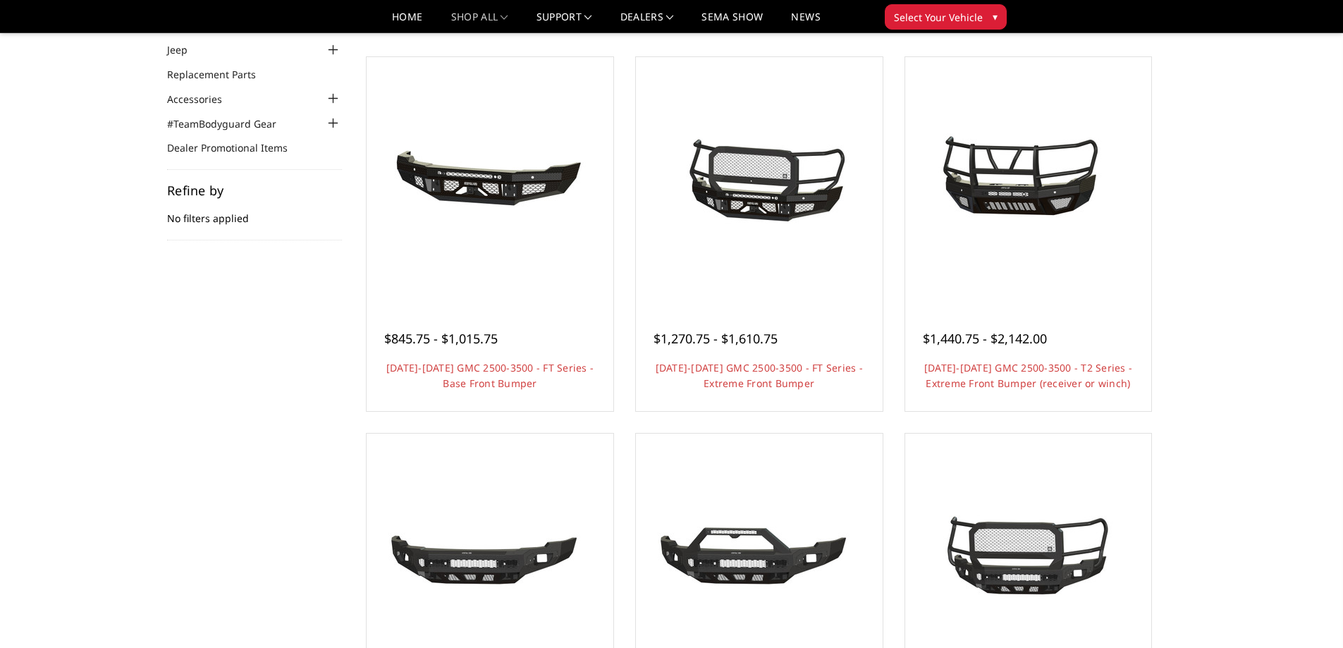
scroll to position [141, 0]
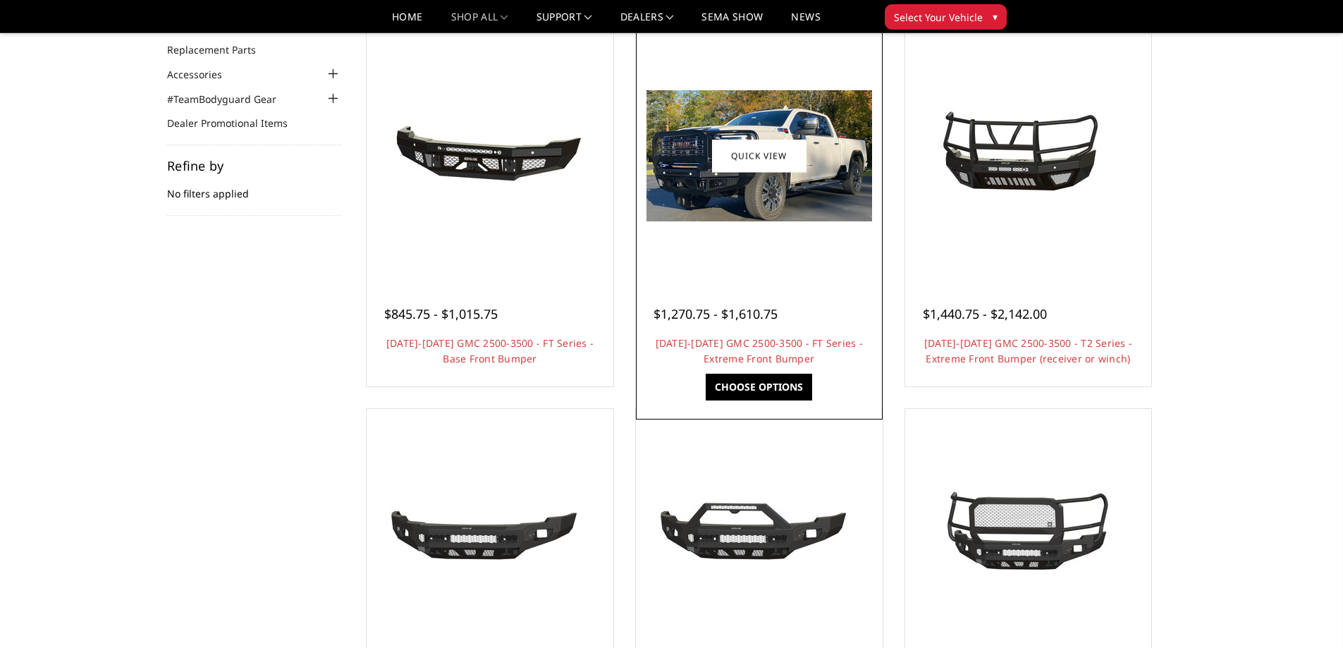
click at [768, 199] on img at bounding box center [759, 155] width 226 height 131
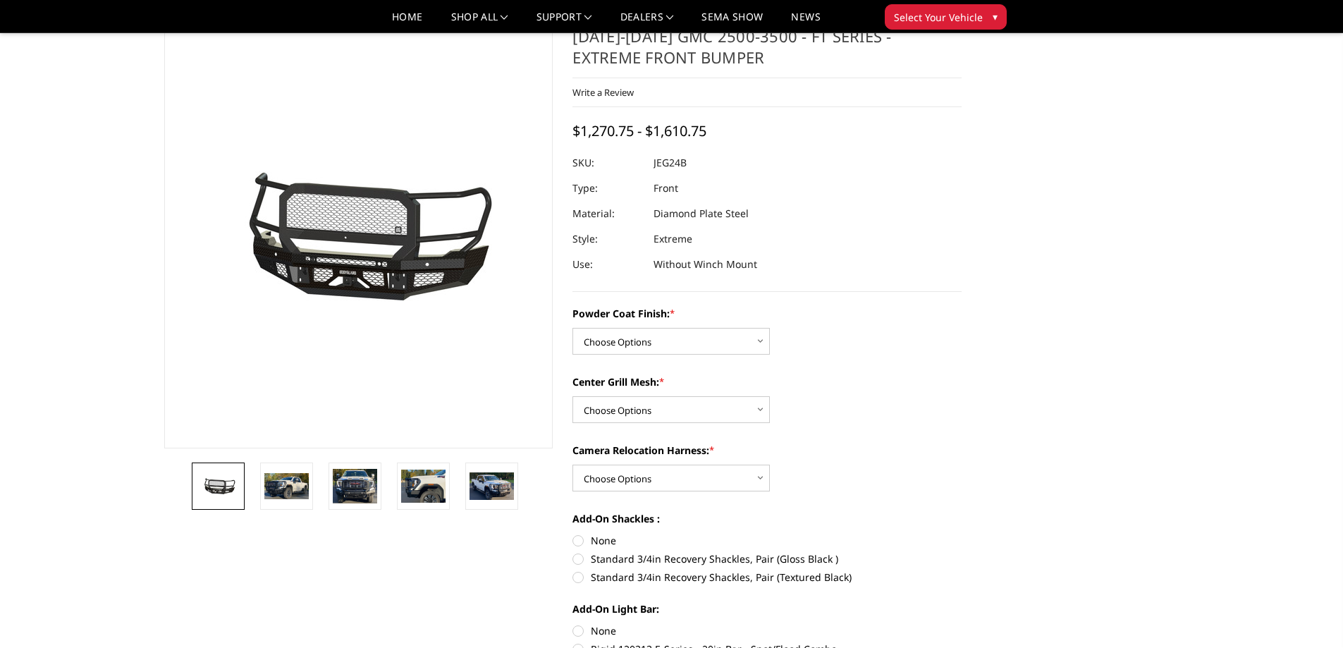
scroll to position [70, 0]
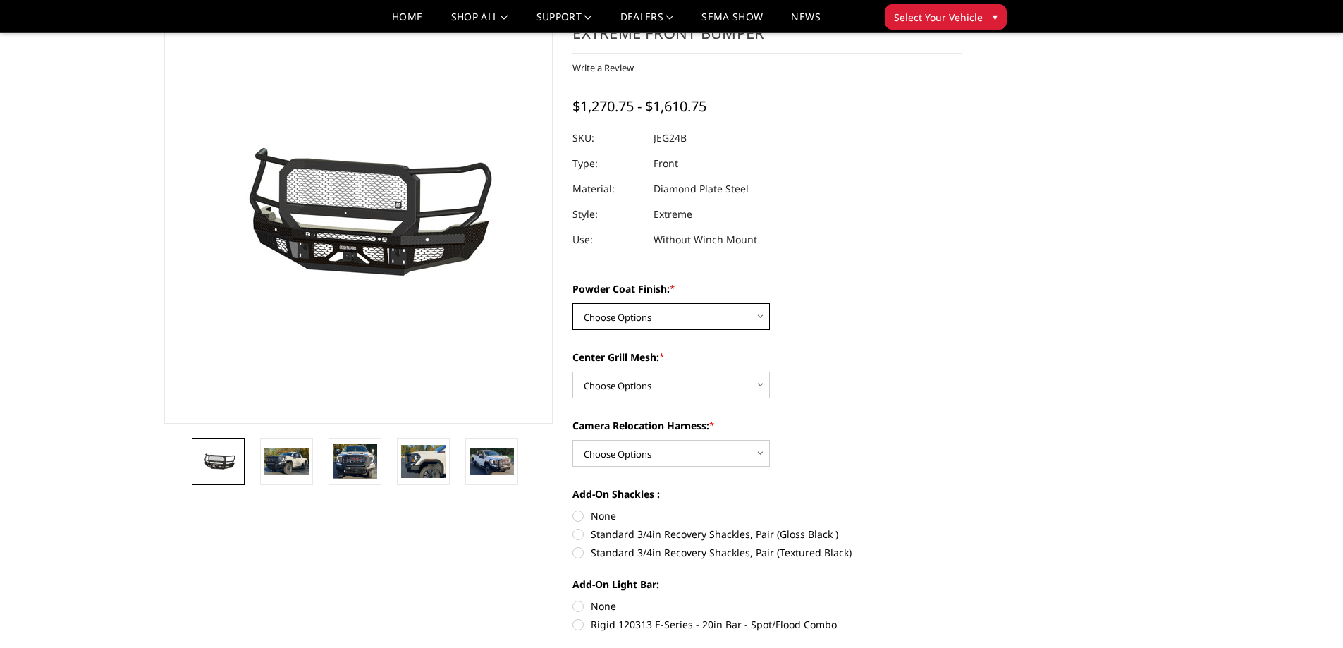
click at [739, 316] on select "Choose Options Bare Metal Gloss Black Powder Coat Textured Black Powder Coat" at bounding box center [670, 316] width 197 height 27
select select "3286"
click at [572, 303] on select "Choose Options Bare Metal Gloss Black Powder Coat Textured Black Powder Coat" at bounding box center [670, 316] width 197 height 27
click at [730, 389] on select "Choose Options WITH Expanded Metal in Center Grill WITHOUT Expanded Metal in Ce…" at bounding box center [670, 384] width 197 height 27
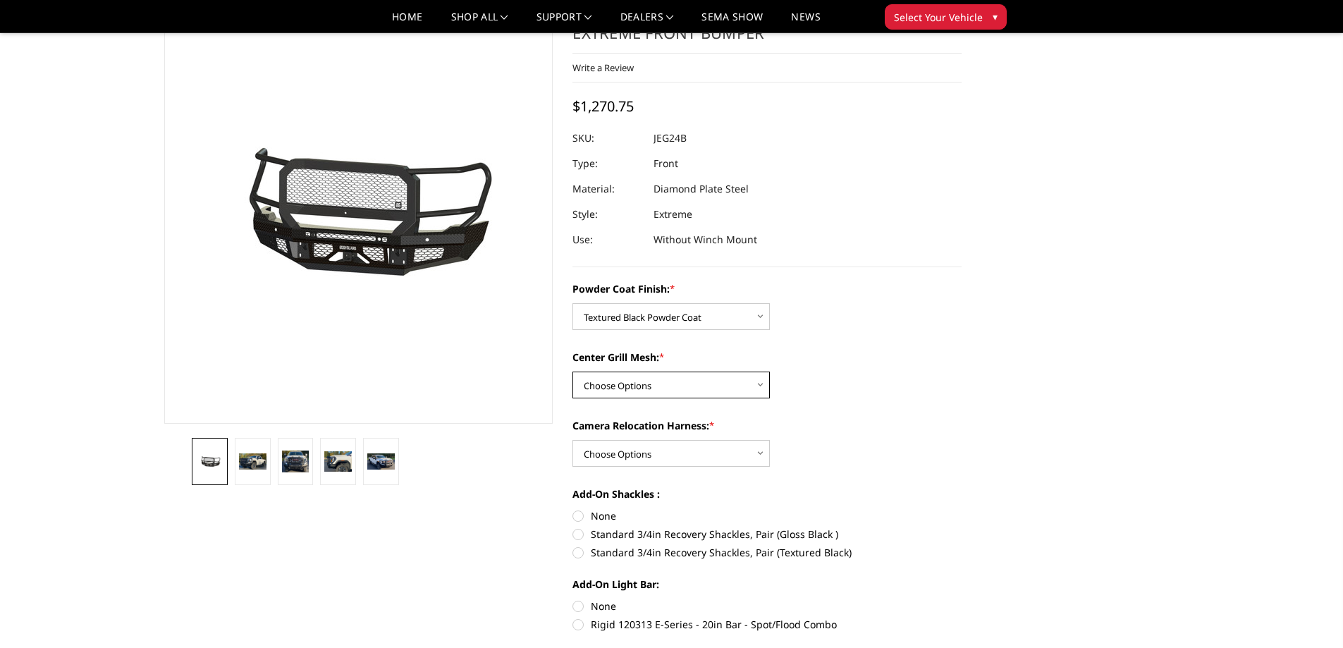
select select "3287"
click at [572, 371] on select "Choose Options WITH Expanded Metal in Center Grill WITHOUT Expanded Metal in Ce…" at bounding box center [670, 384] width 197 height 27
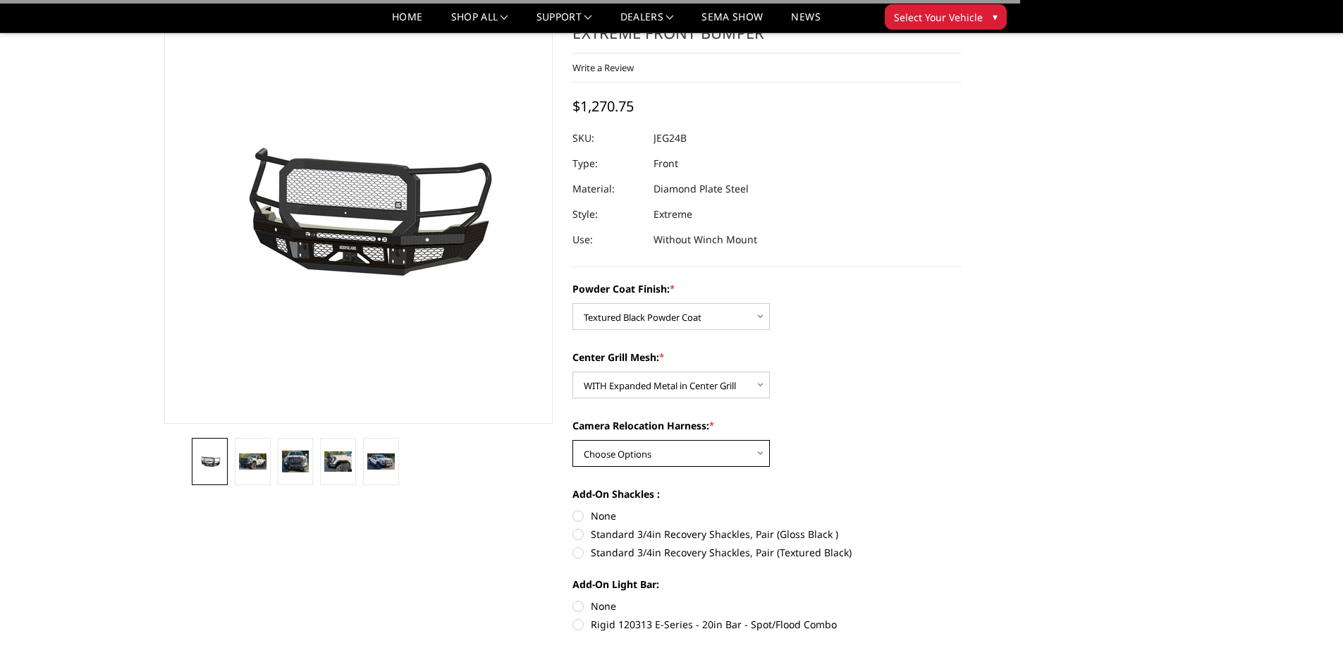
click at [722, 448] on select "Choose Options WITH Camera Relocation Harness WITHOUT Camera Relocation Harness" at bounding box center [670, 453] width 197 height 27
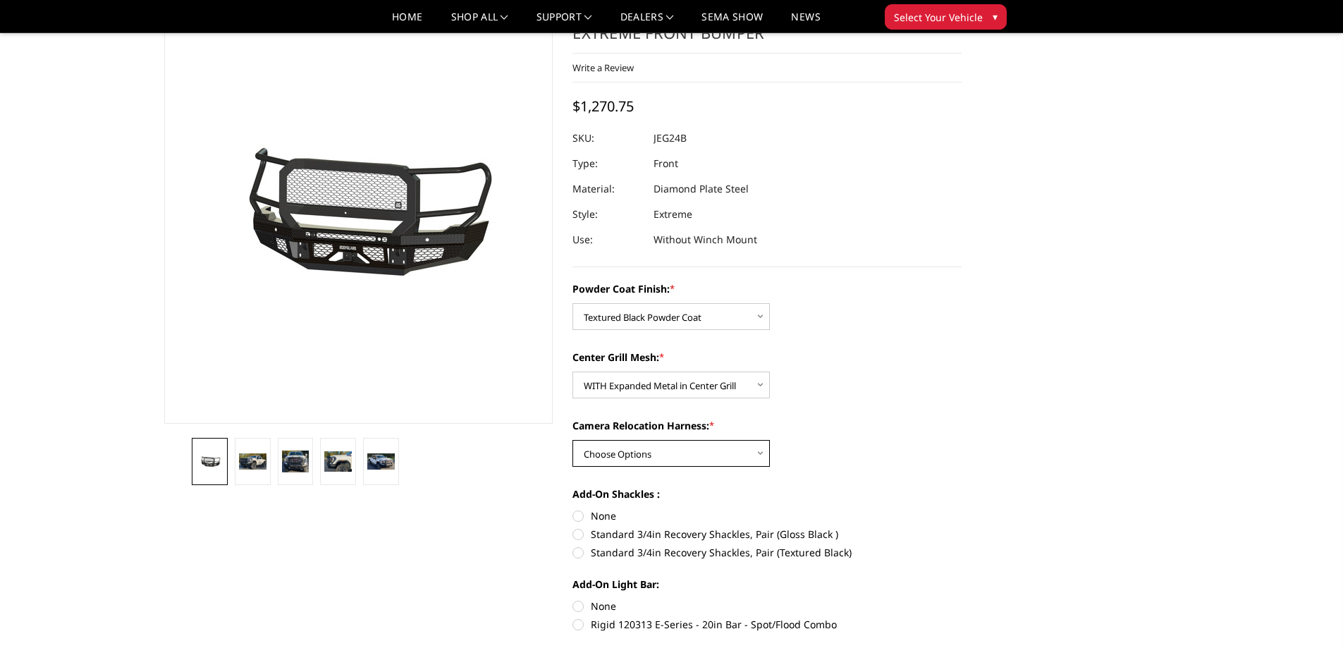
select select "3289"
click at [572, 440] on select "Choose Options WITH Camera Relocation Harness WITHOUT Camera Relocation Harness" at bounding box center [670, 453] width 197 height 27
click at [578, 553] on label "Standard 3/4in Recovery Shackles, Pair (Textured Black)" at bounding box center [766, 552] width 389 height 15
click at [961, 527] on input "Standard 3/4in Recovery Shackles, Pair (Textured Black)" at bounding box center [961, 526] width 1 height 1
radio input "true"
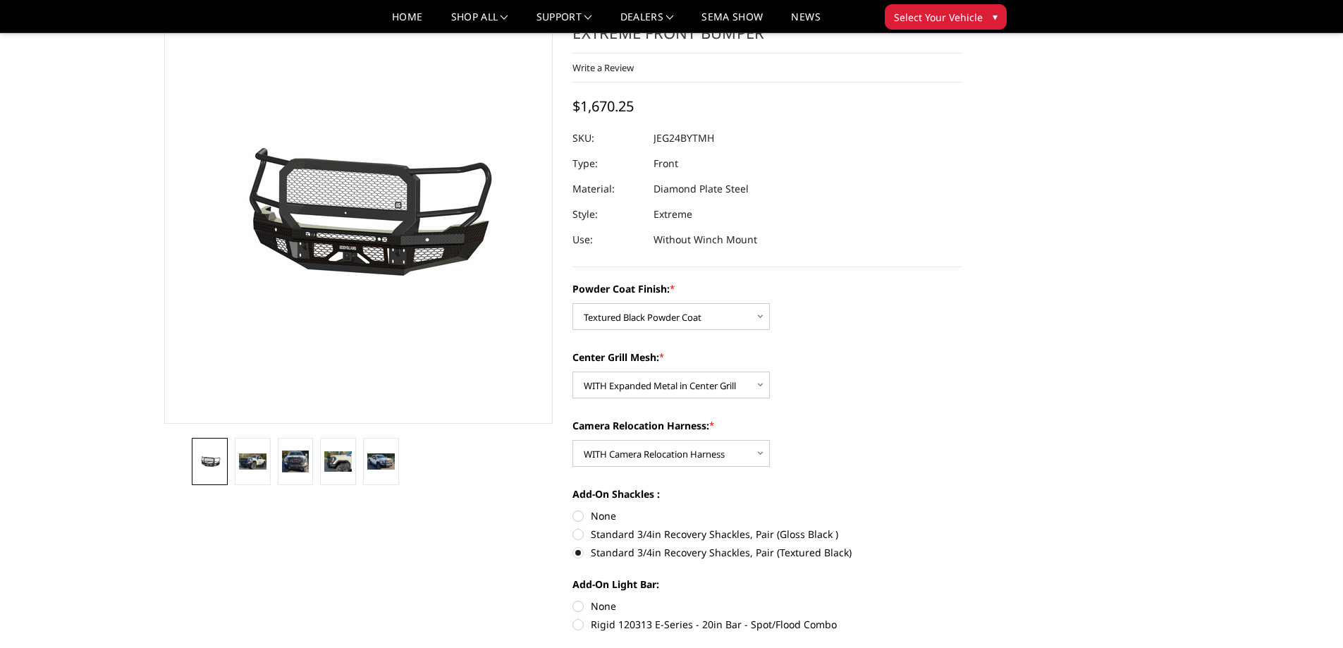
drag, startPoint x: 577, startPoint y: 625, endPoint x: 614, endPoint y: 593, distance: 48.5
click at [576, 625] on label "Rigid 120313 E-Series - 20in Bar - Spot/Flood Combo" at bounding box center [766, 624] width 389 height 15
click at [961, 599] on input "Rigid 120313 E-Series - 20in Bar - Spot/Flood Combo" at bounding box center [961, 598] width 1 height 1
radio input "true"
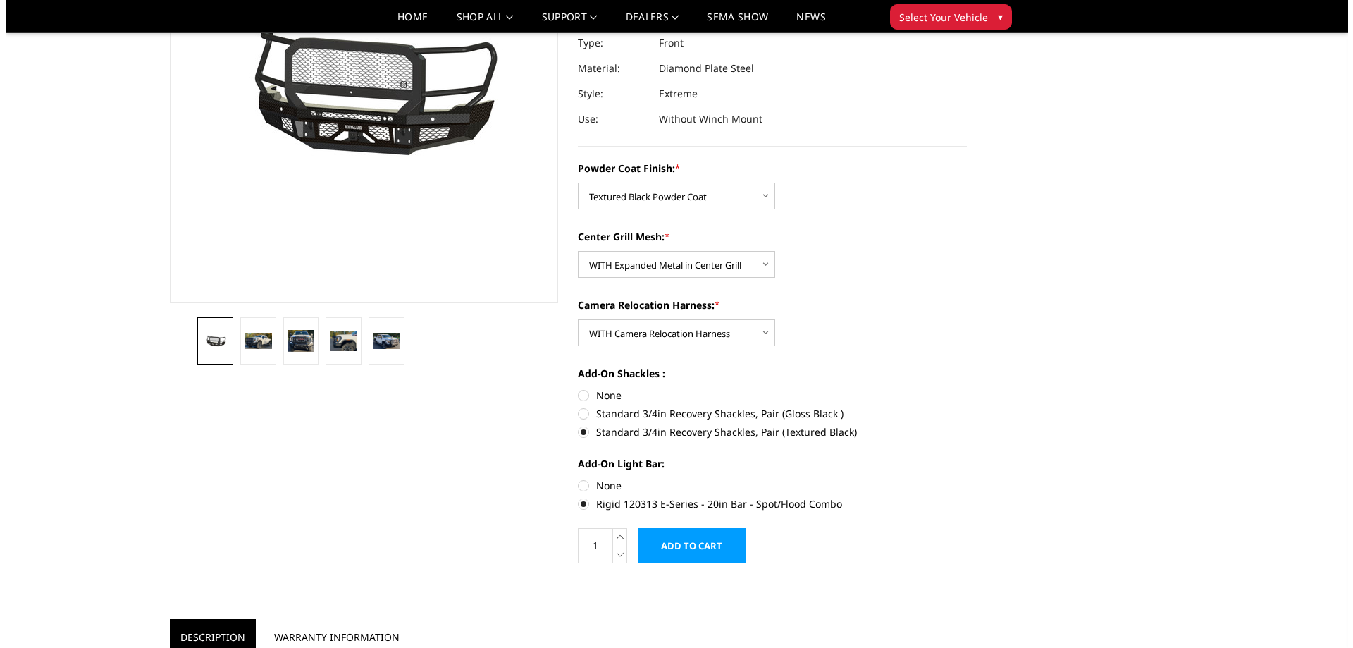
scroll to position [211, 0]
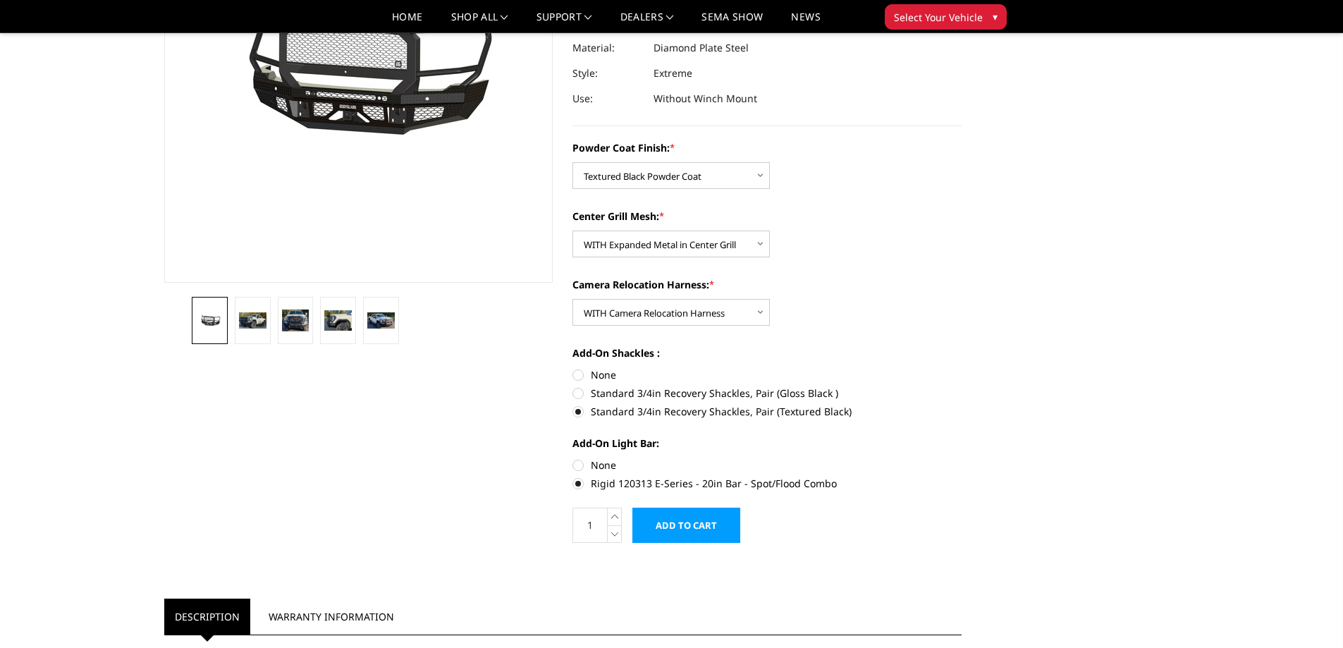
click at [691, 526] on input "Add to Cart" at bounding box center [686, 524] width 108 height 35
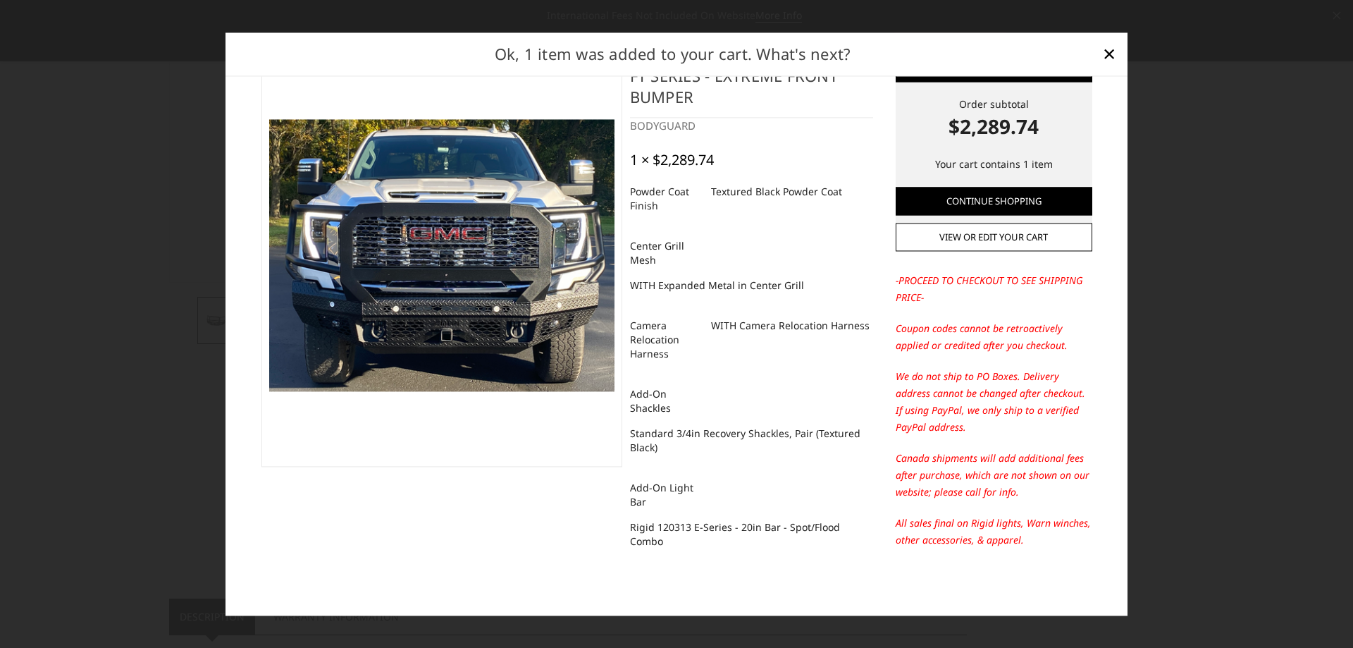
scroll to position [0, 0]
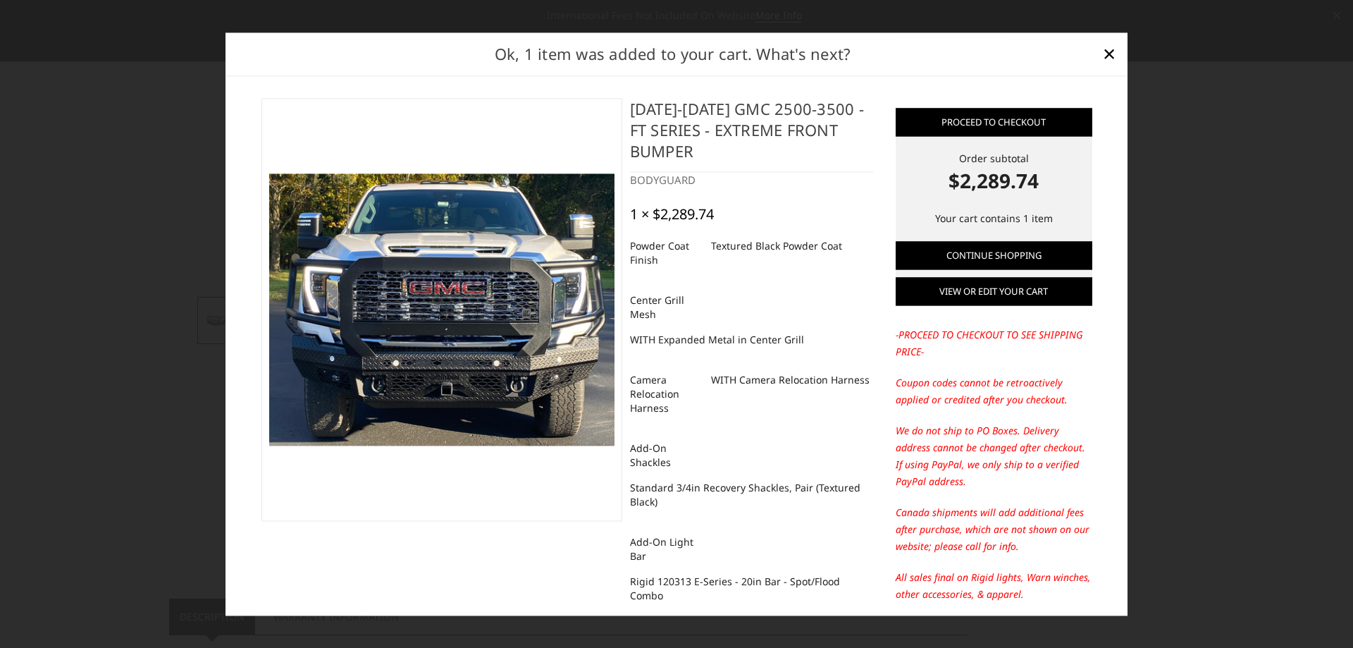
click at [968, 297] on link "View or edit your cart" at bounding box center [994, 291] width 197 height 28
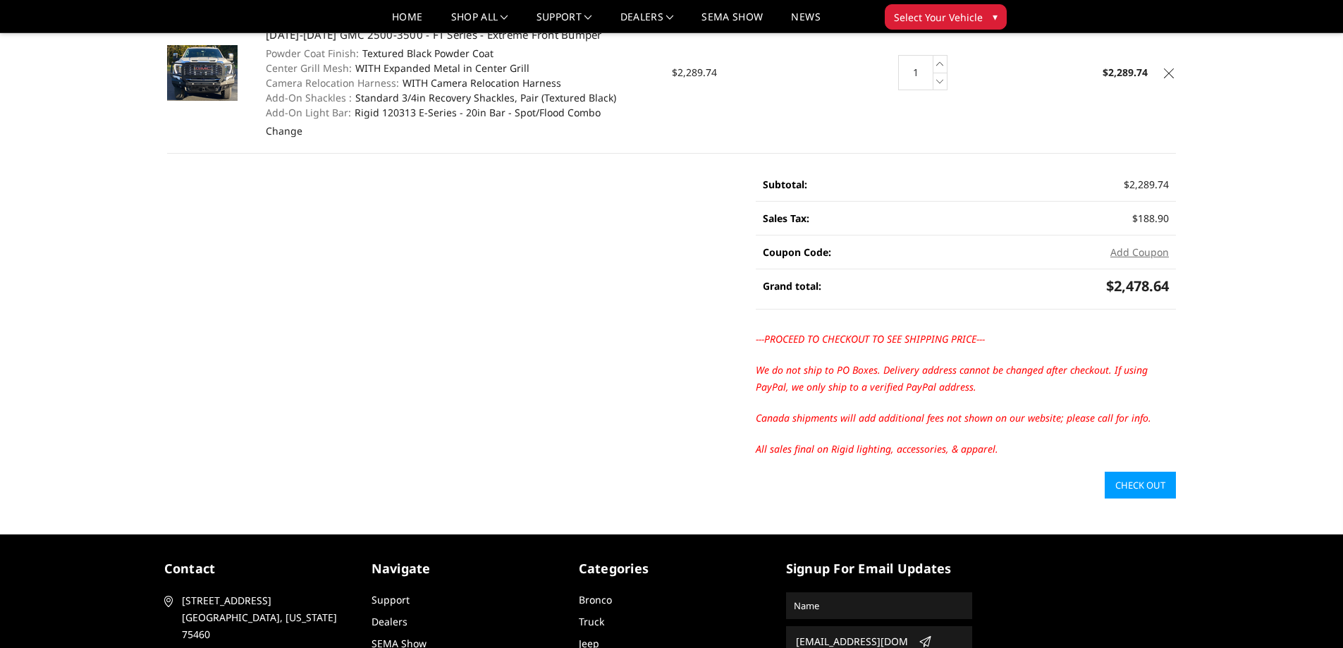
scroll to position [168, 0]
click at [1144, 486] on link "Check out" at bounding box center [1139, 484] width 71 height 27
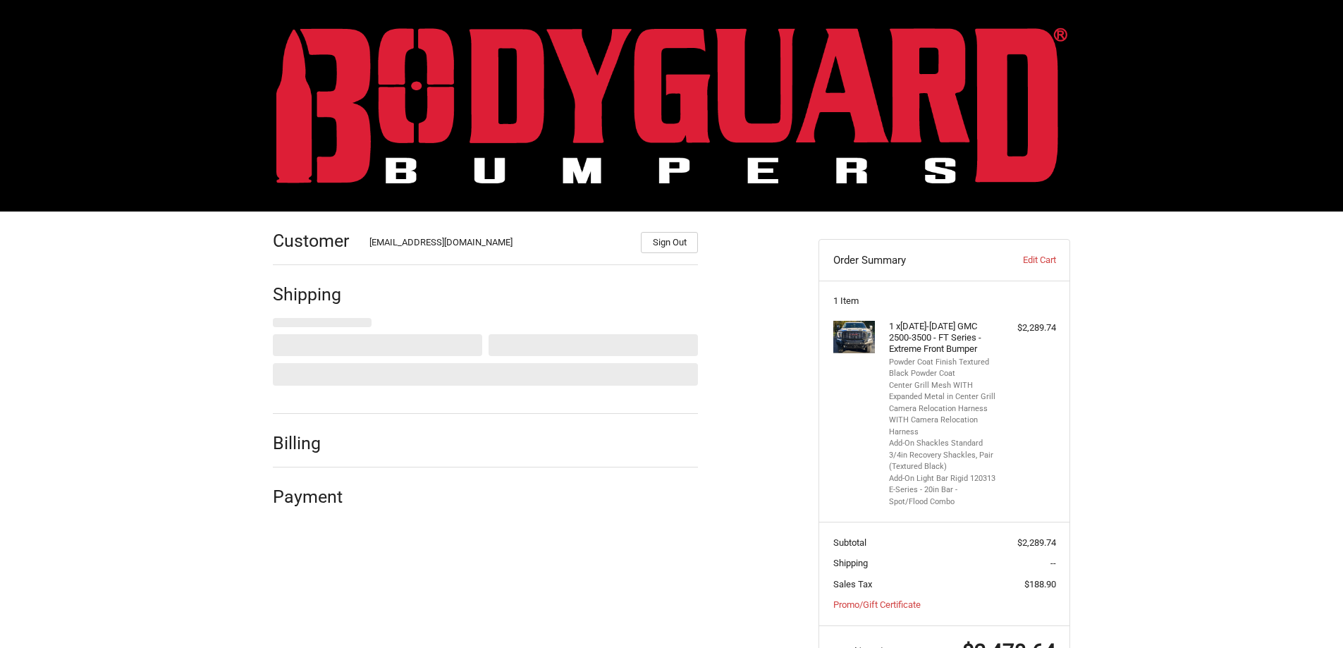
select select "US"
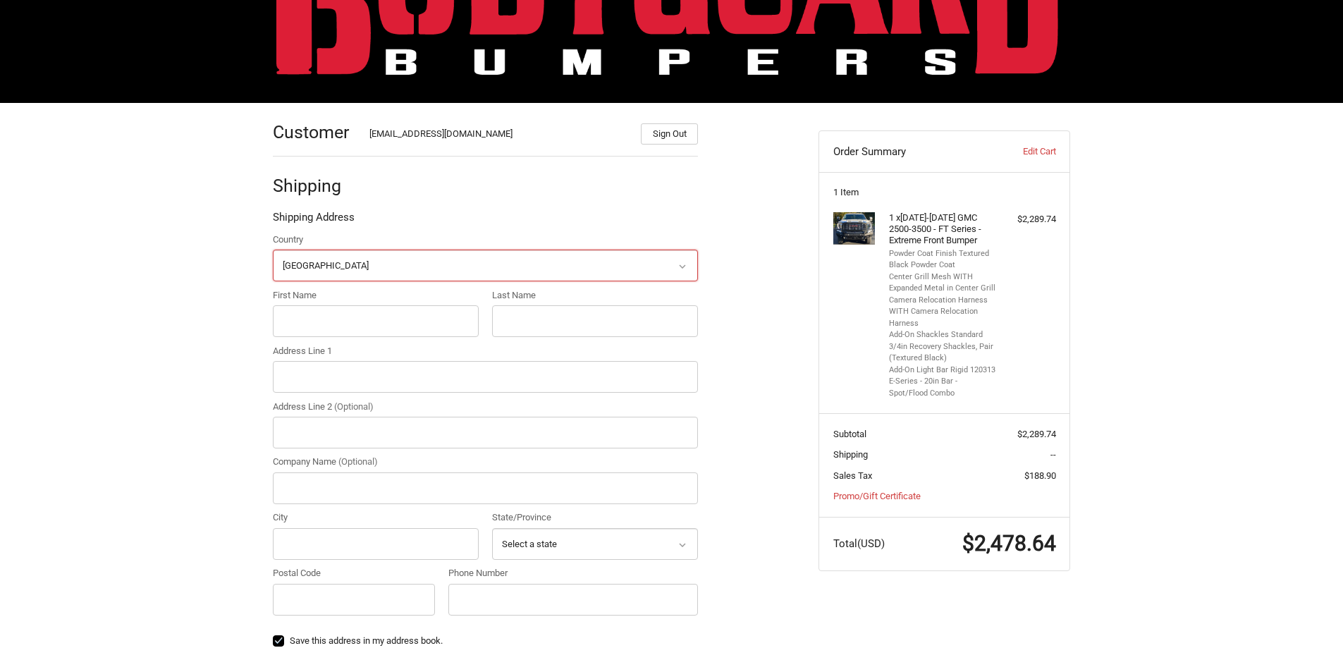
scroll to position [135, 0]
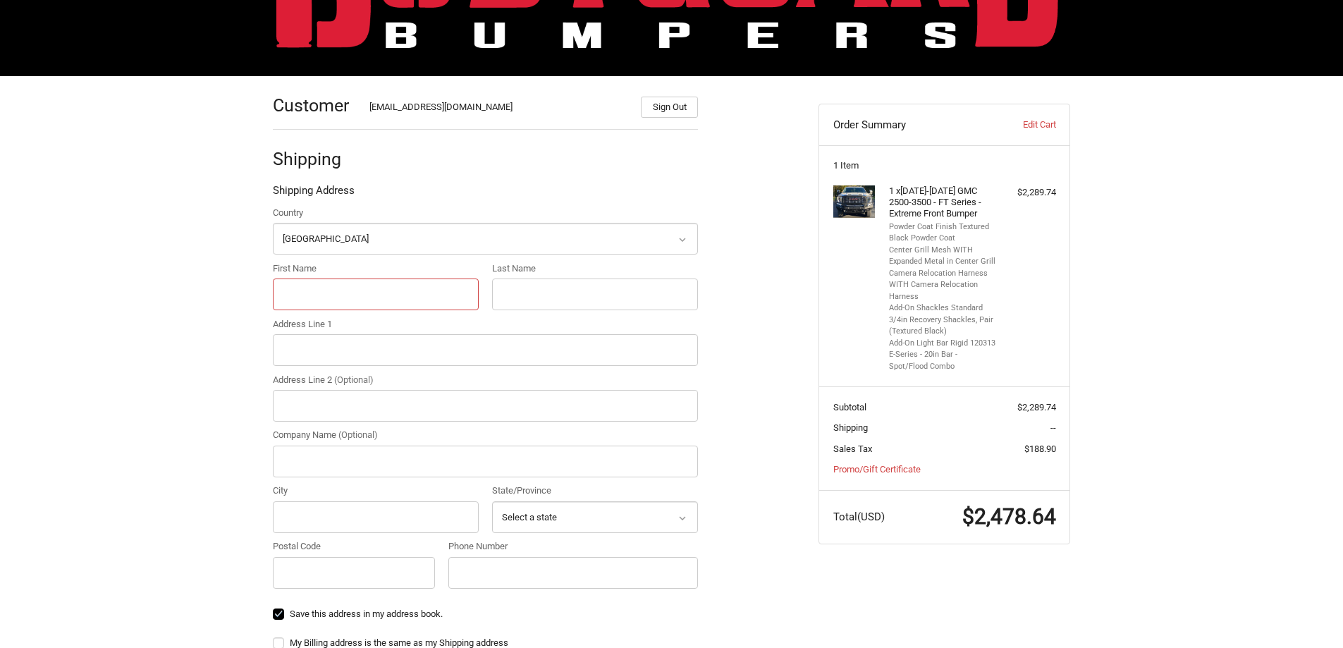
click at [355, 292] on input "First Name" at bounding box center [376, 294] width 206 height 32
type input "[PERSON_NAME]"
type input "[STREET_ADDRESS]"
type input "Performance Transmission"
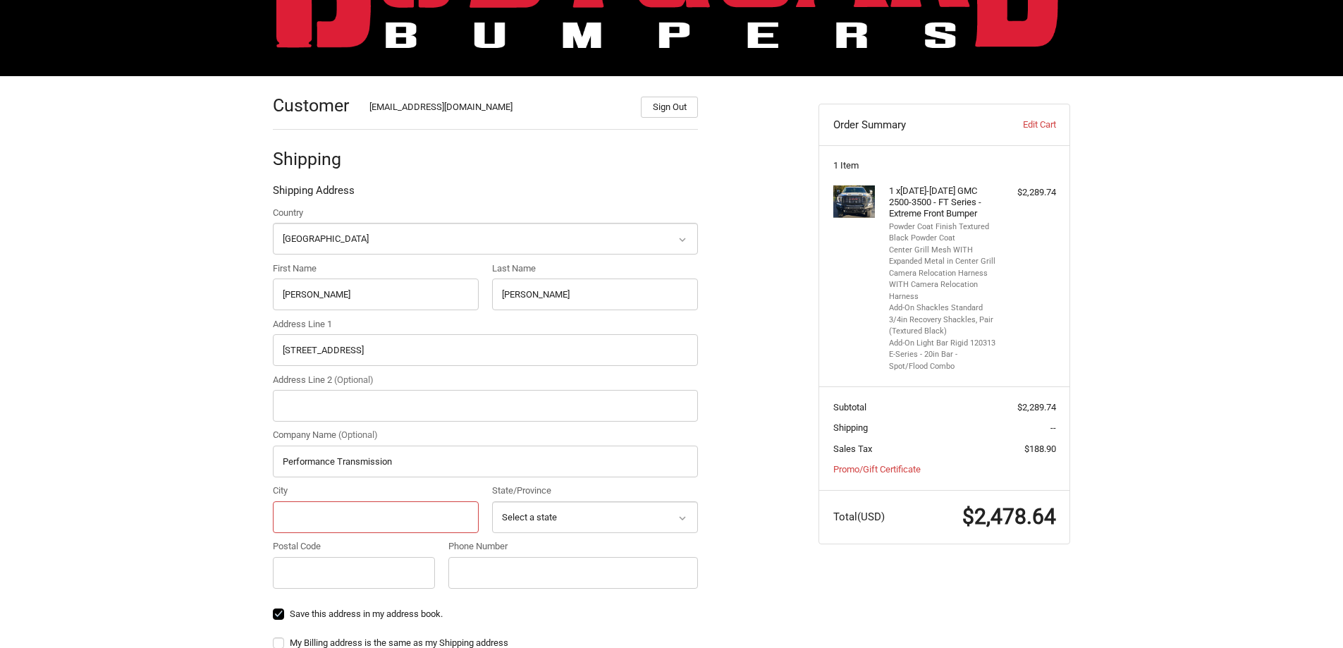
type input "[GEOGRAPHIC_DATA]"
select select "FL"
type input "32608"
type input "3523355780"
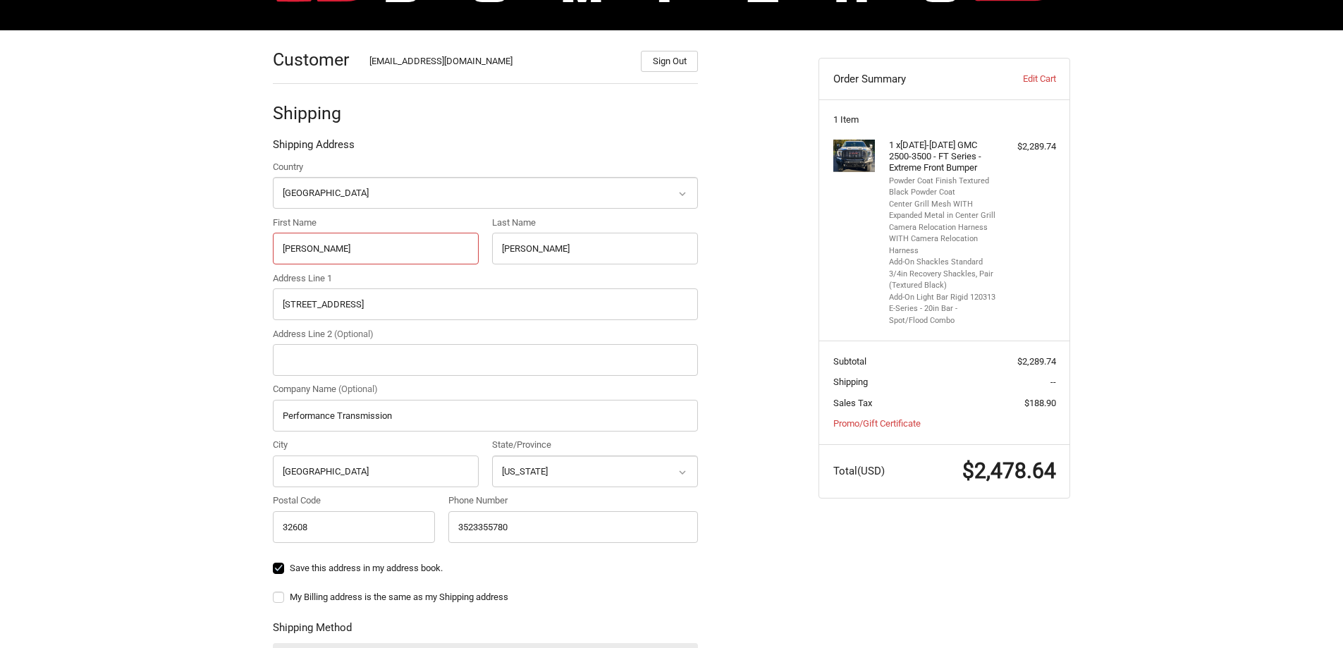
scroll to position [206, 0]
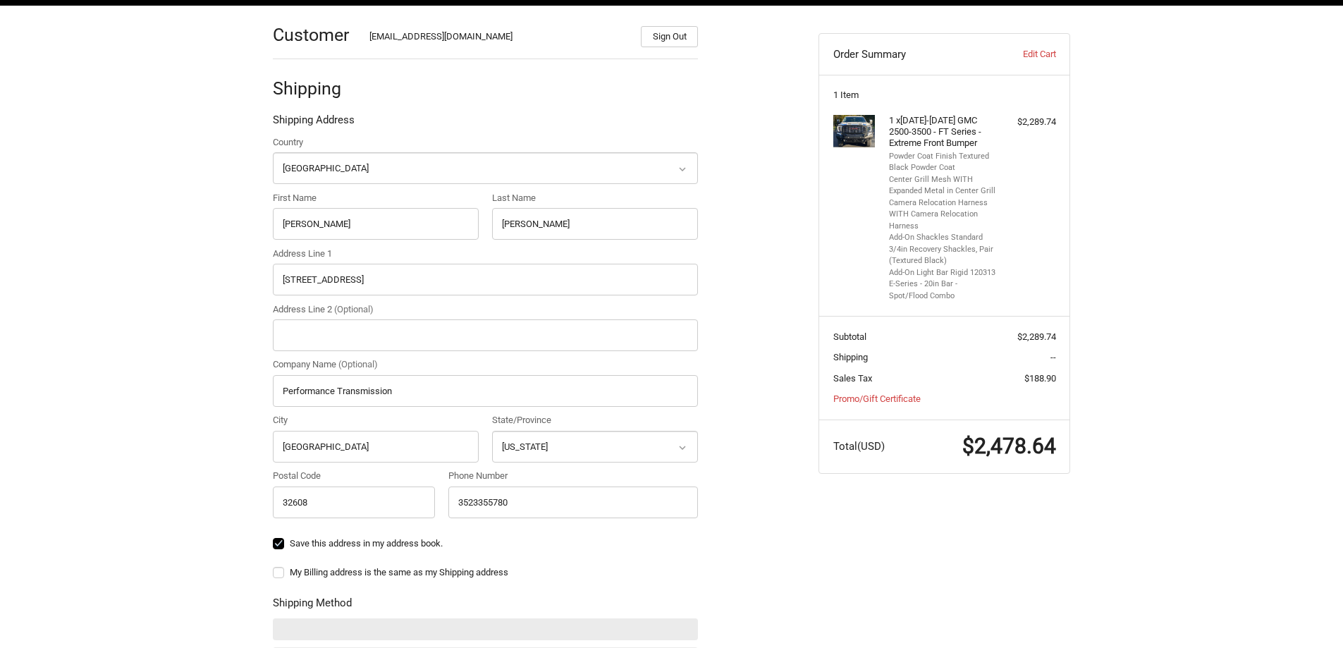
drag, startPoint x: 278, startPoint y: 572, endPoint x: 268, endPoint y: 562, distance: 14.5
click at [277, 572] on label "My Billing address is the same as my Shipping address" at bounding box center [485, 572] width 425 height 11
click at [273, 566] on input "My Billing address is the same as my Shipping address" at bounding box center [273, 565] width 1 height 1
checkbox input "true"
click at [236, 273] on div "Customer dustinjbaxley@gmail.com Sign Out Shipping Shipping Address Country Sel…" at bounding box center [671, 468] width 1343 height 924
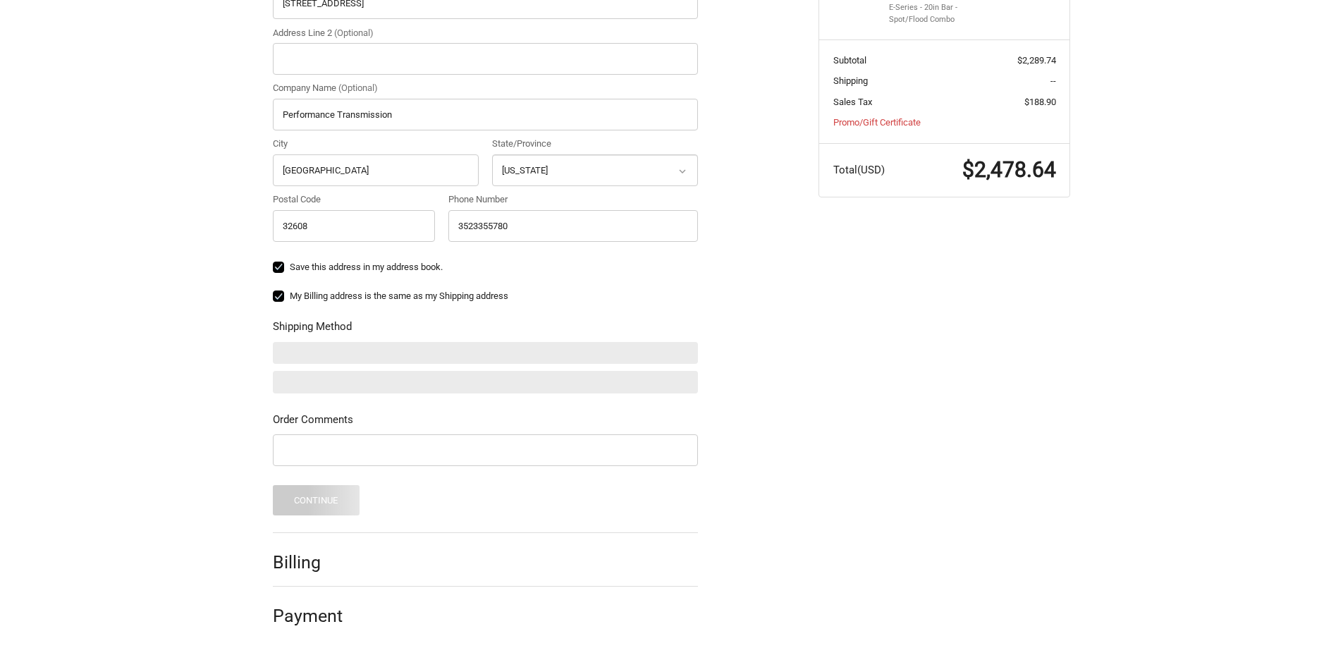
scroll to position [488, 0]
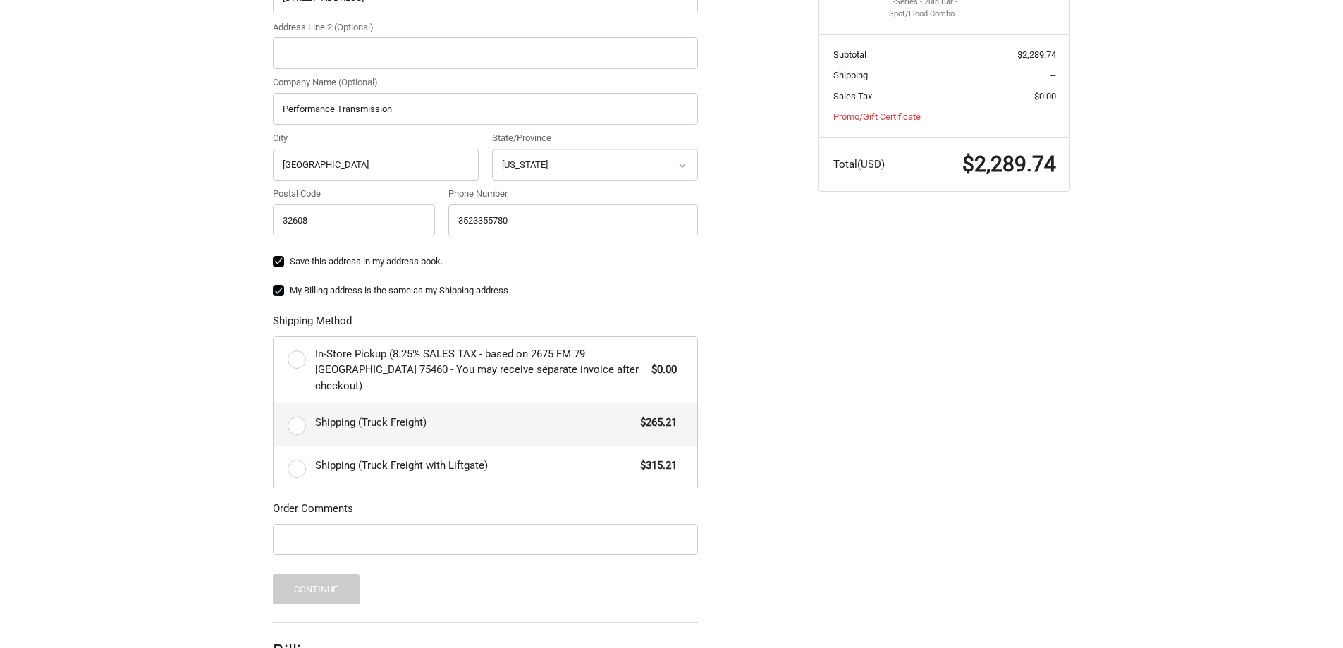
click at [297, 409] on label "Shipping (Truck Freight) $265.21" at bounding box center [485, 424] width 424 height 42
click at [274, 404] on input "Shipping (Truck Freight) $265.21" at bounding box center [273, 403] width 1 height 1
radio input "true"
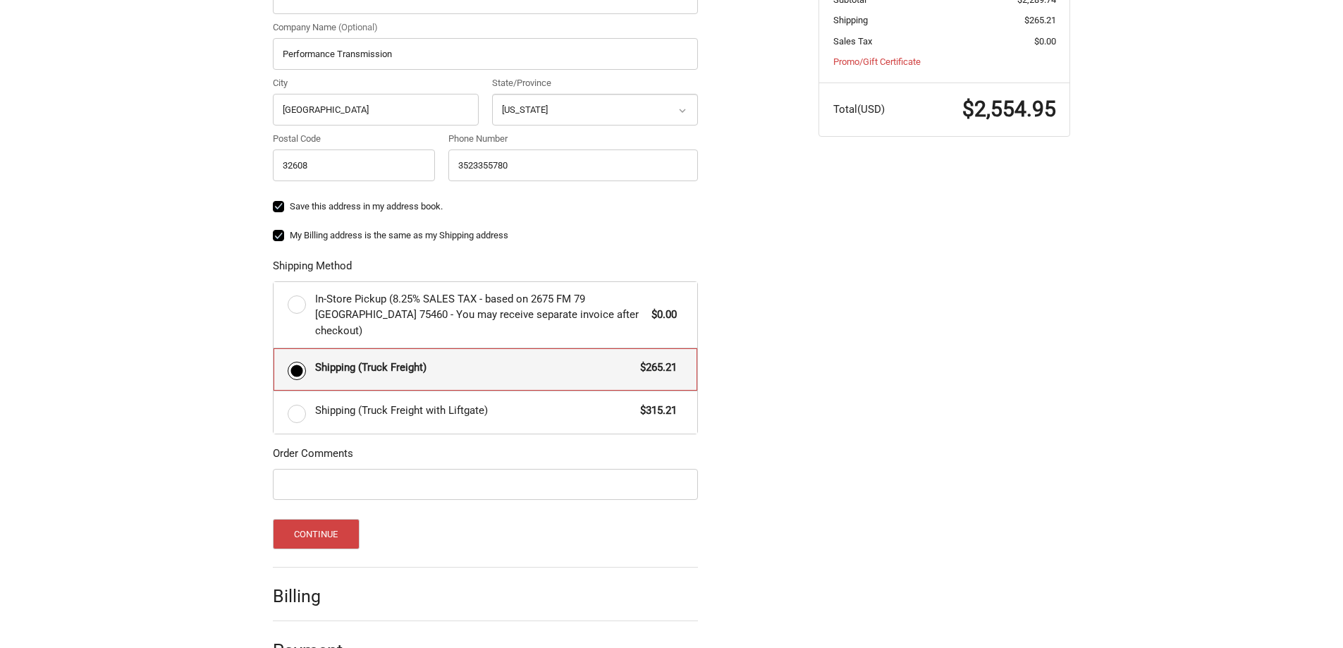
scroll to position [567, 0]
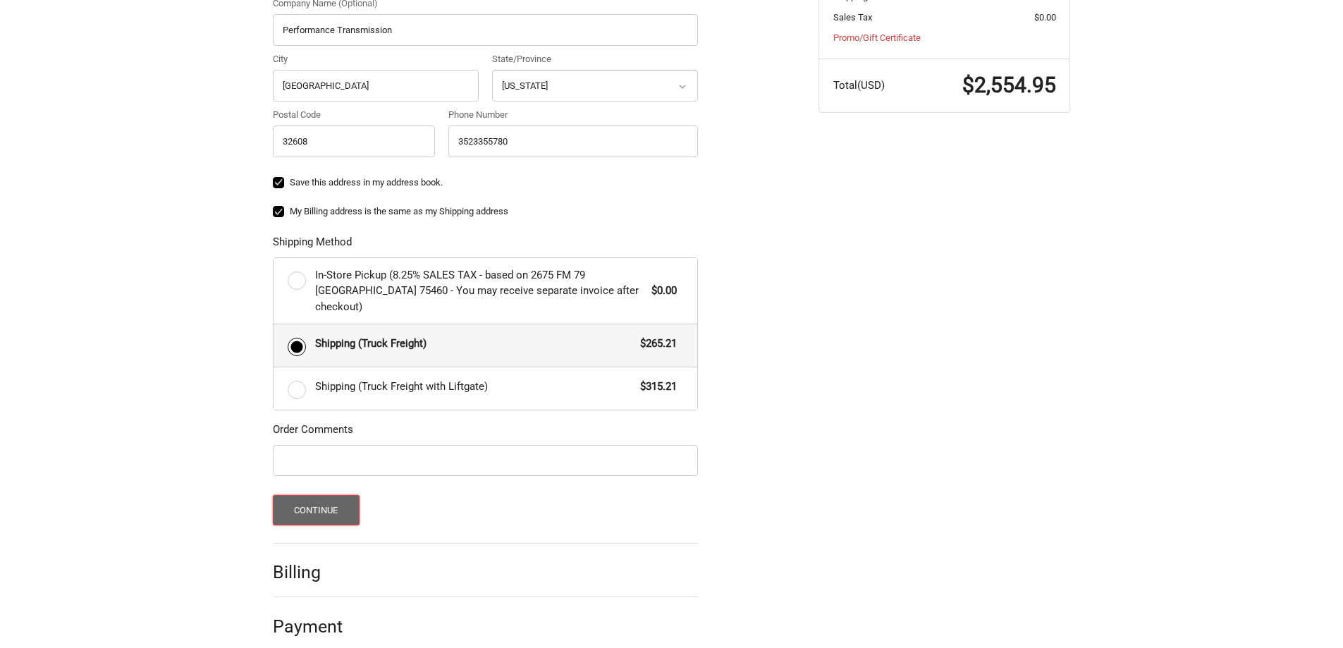
click at [343, 495] on button "Continue" at bounding box center [316, 510] width 87 height 30
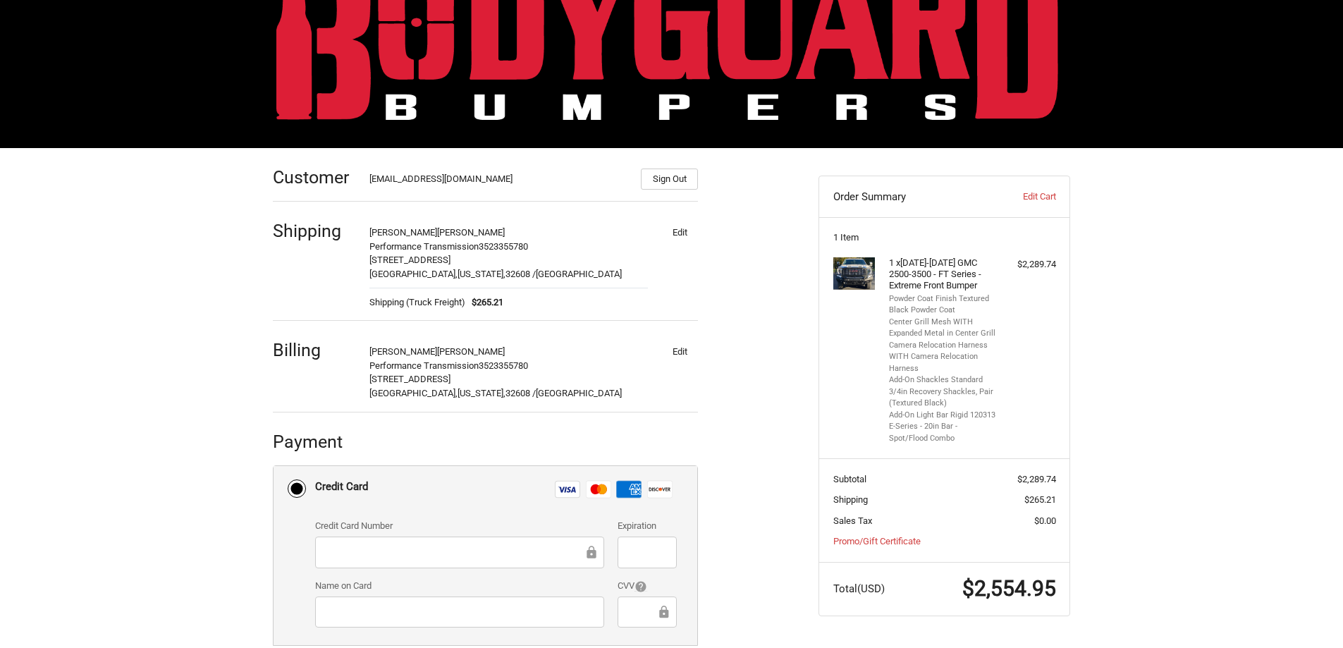
scroll to position [200, 0]
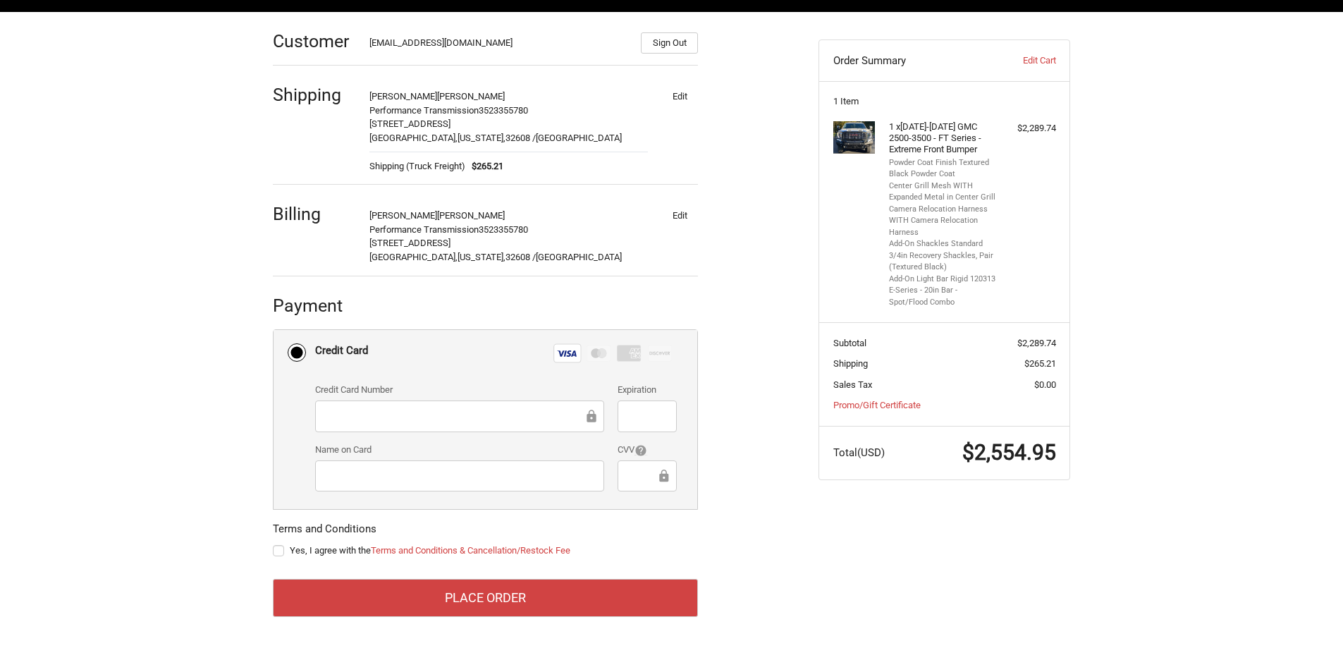
click at [277, 551] on label "Yes, I agree with the Terms and Conditions & Cancellation/Restock Fee" at bounding box center [485, 550] width 425 height 11
click at [273, 544] on input "Yes, I agree with the Terms and Conditions & Cancellation/Restock Fee" at bounding box center [273, 543] width 1 height 1
checkbox input "true"
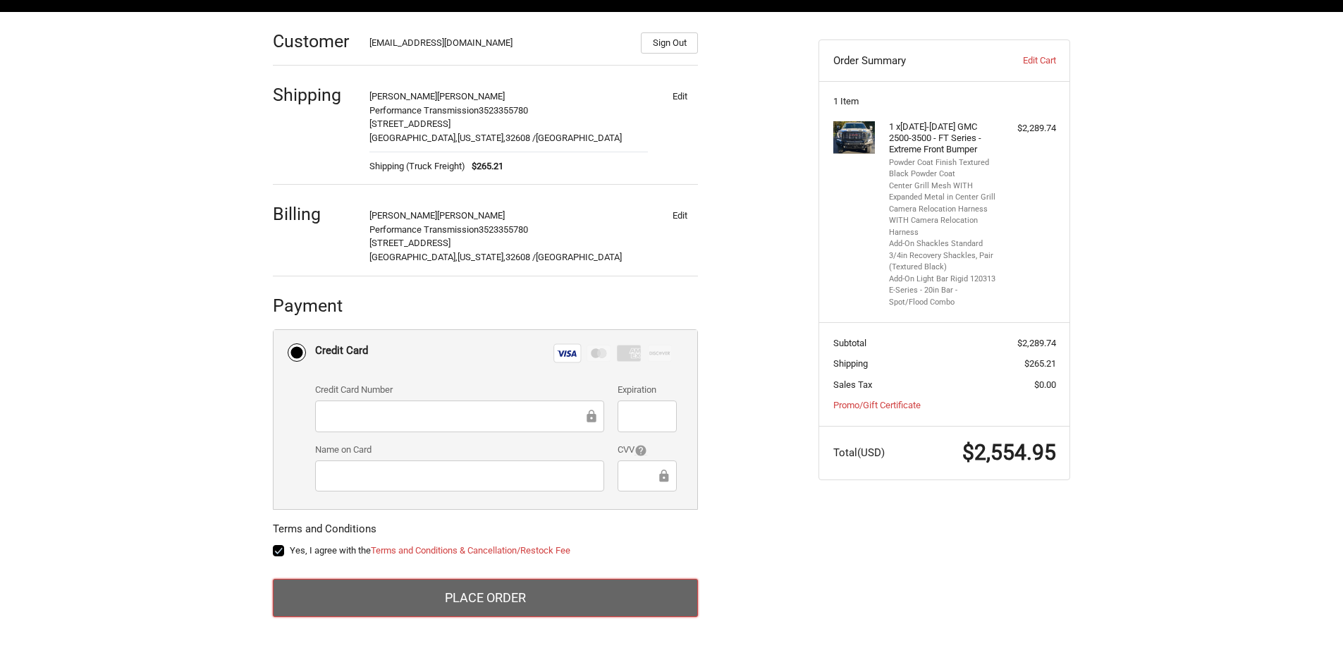
click at [450, 598] on button "Place Order" at bounding box center [485, 598] width 425 height 38
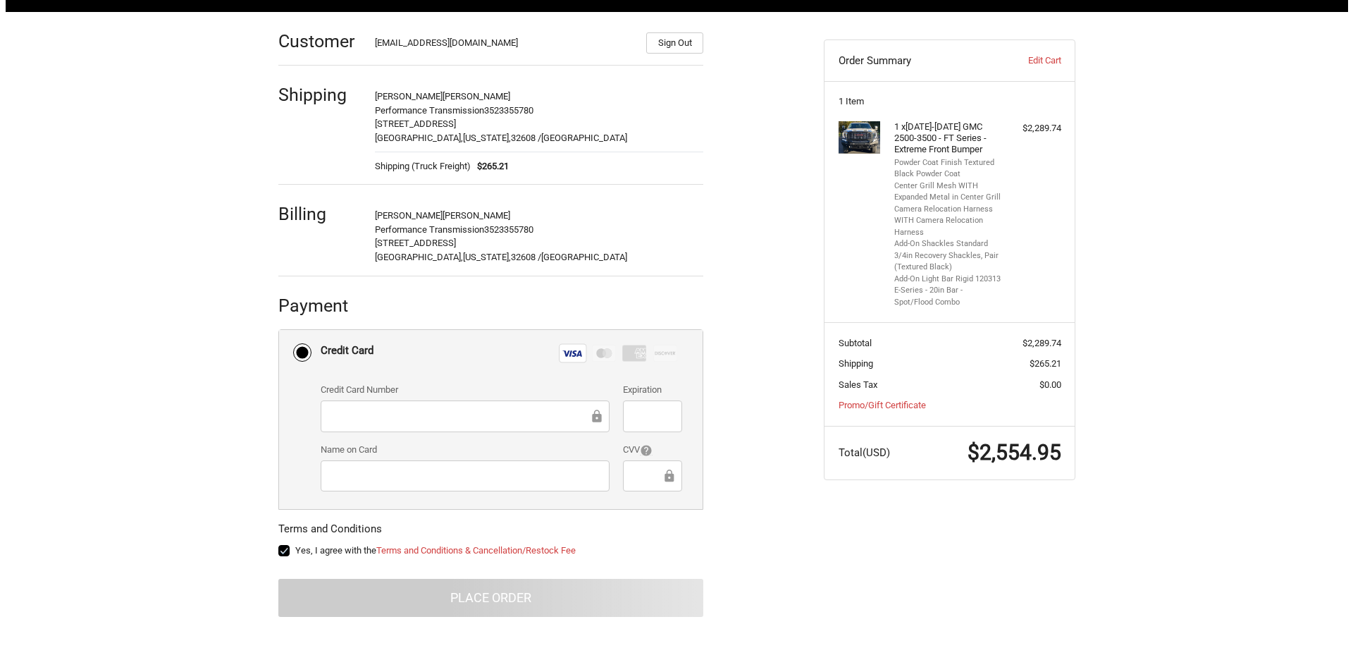
scroll to position [0, 0]
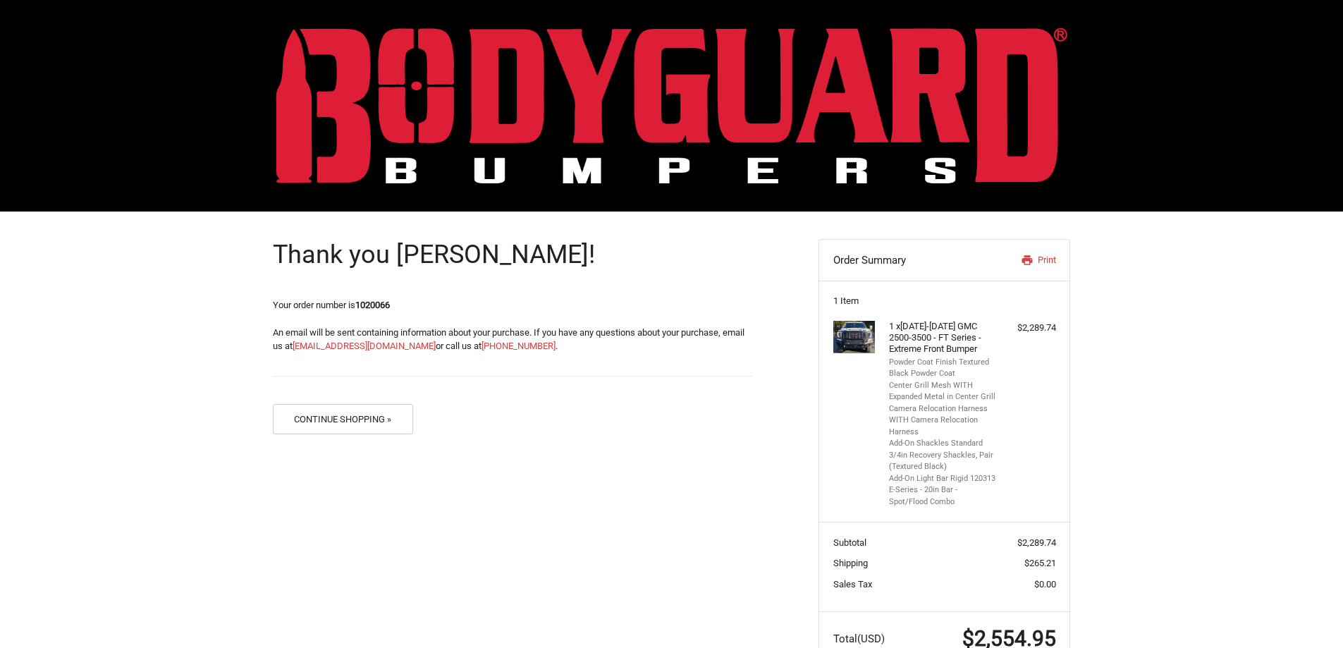
click at [377, 304] on strong "1020066" at bounding box center [372, 305] width 35 height 11
copy strong "1020066"
